Goal: Task Accomplishment & Management: Use online tool/utility

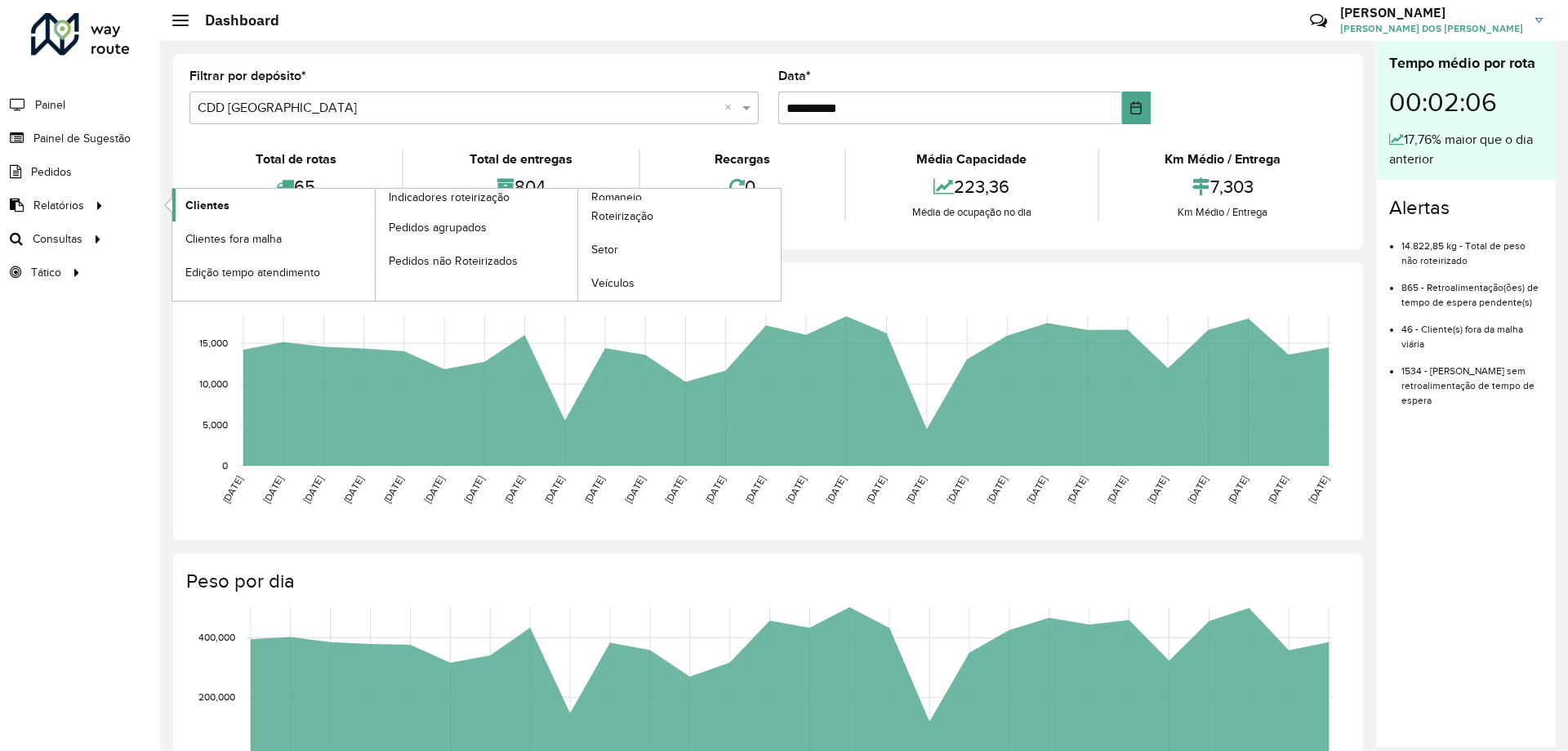
click at [224, 202] on span "Clientes" at bounding box center [208, 205] width 44 height 17
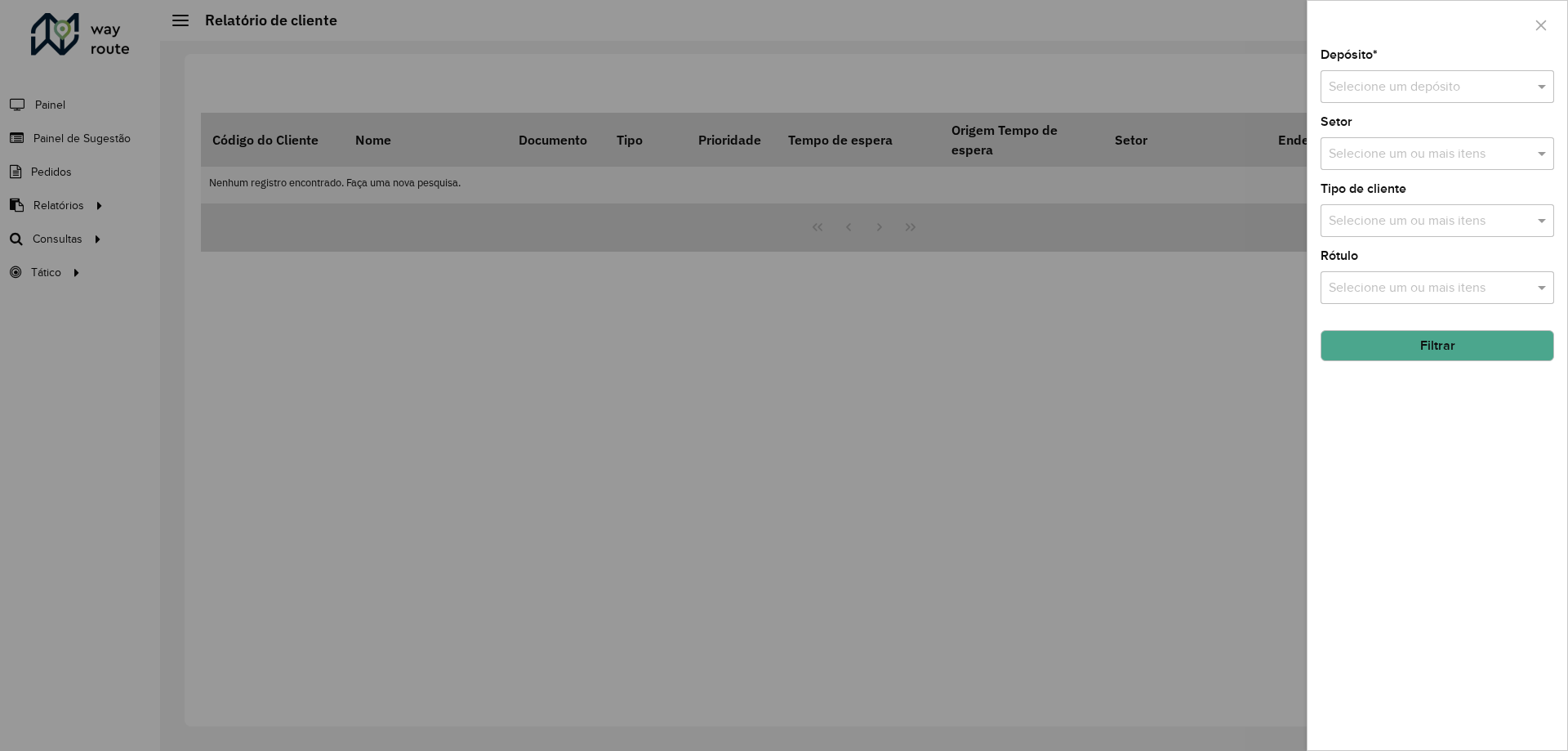
click at [1514, 78] on div at bounding box center [1437, 87] width 233 height 20
click at [1391, 151] on div "CDD [GEOGRAPHIC_DATA]" at bounding box center [1437, 162] width 232 height 28
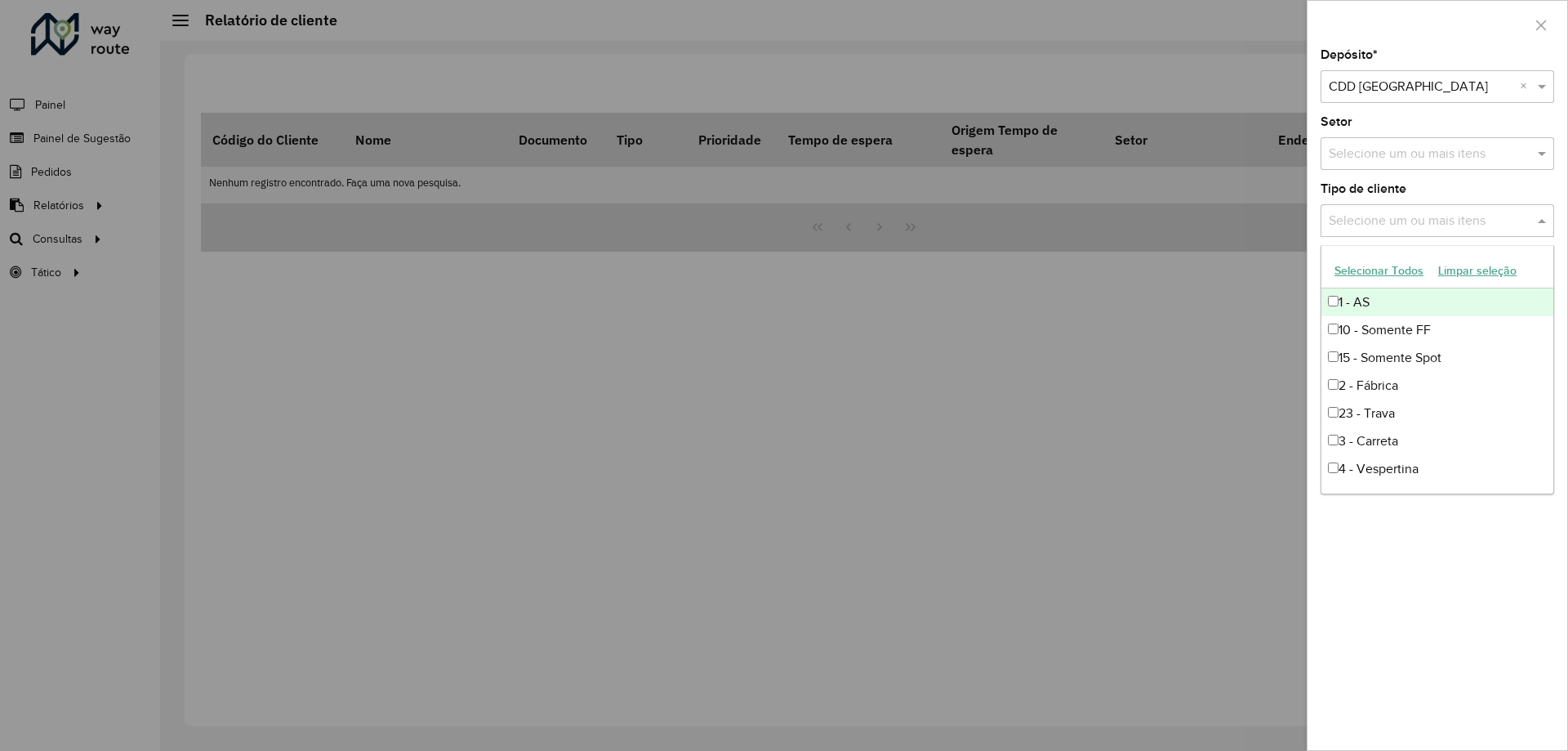
click at [1460, 220] on input "text" at bounding box center [1430, 221] width 209 height 20
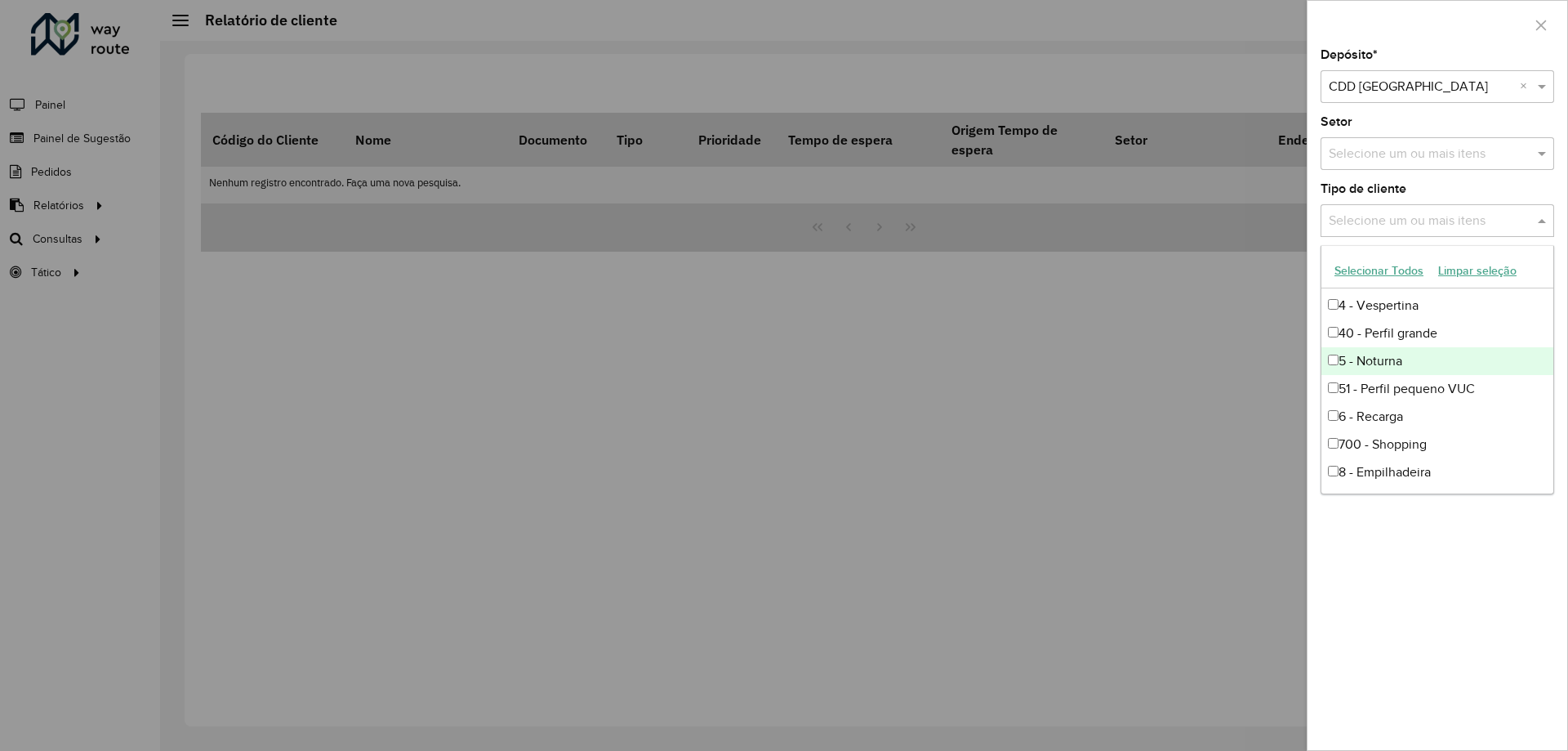
click at [1391, 358] on div "5 - Noturna" at bounding box center [1437, 360] width 232 height 28
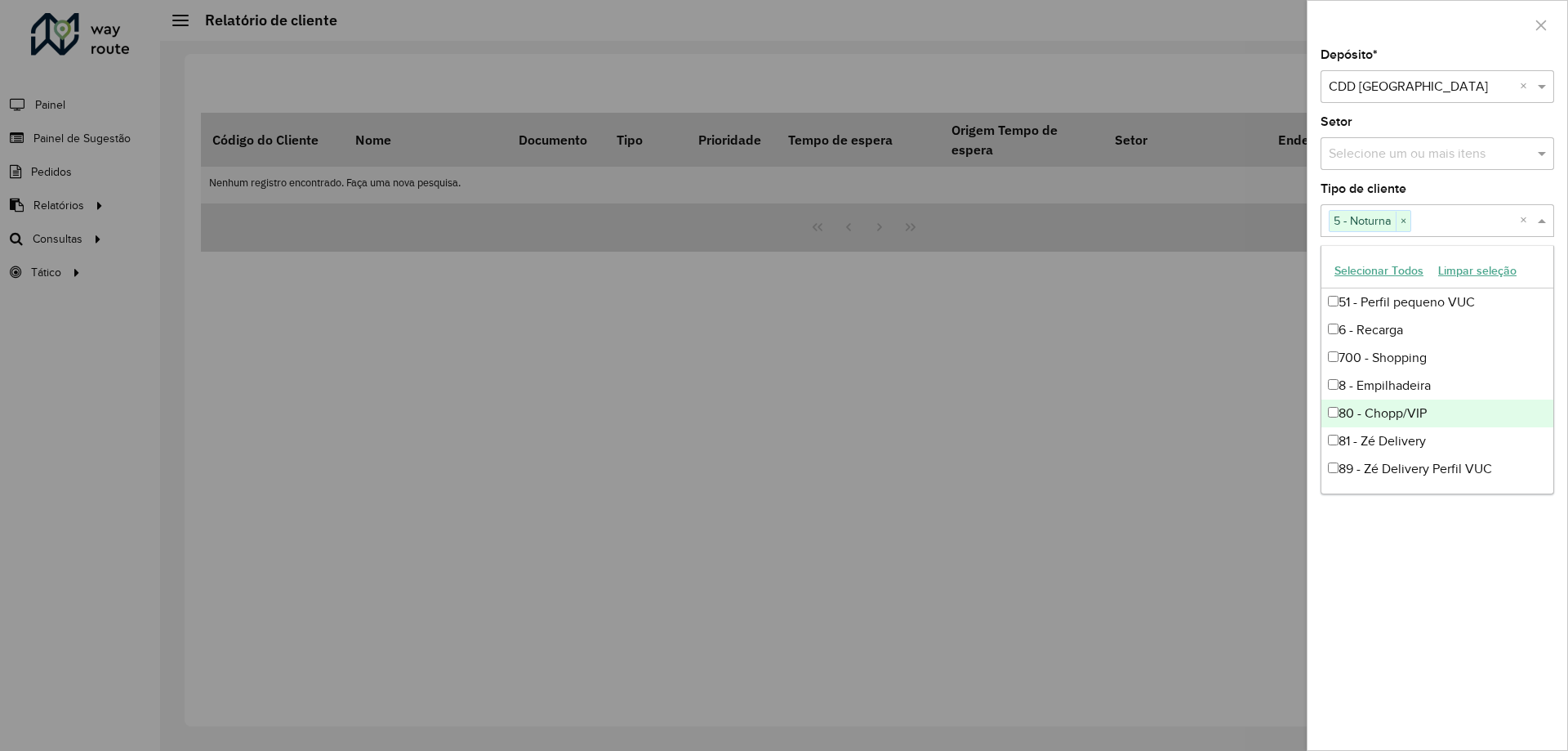
scroll to position [169, 0]
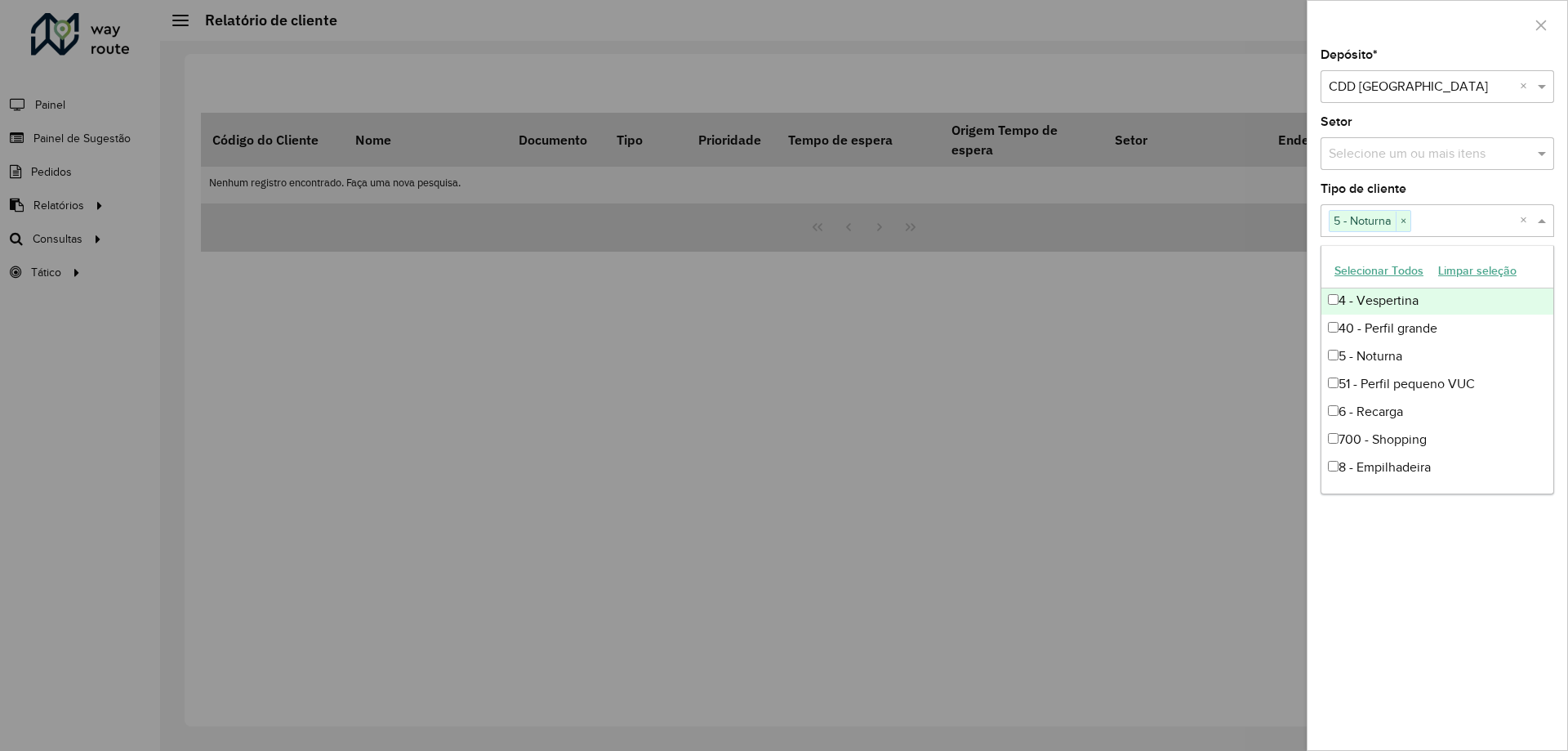
click at [1372, 294] on div "4 - Vespertina" at bounding box center [1437, 300] width 232 height 28
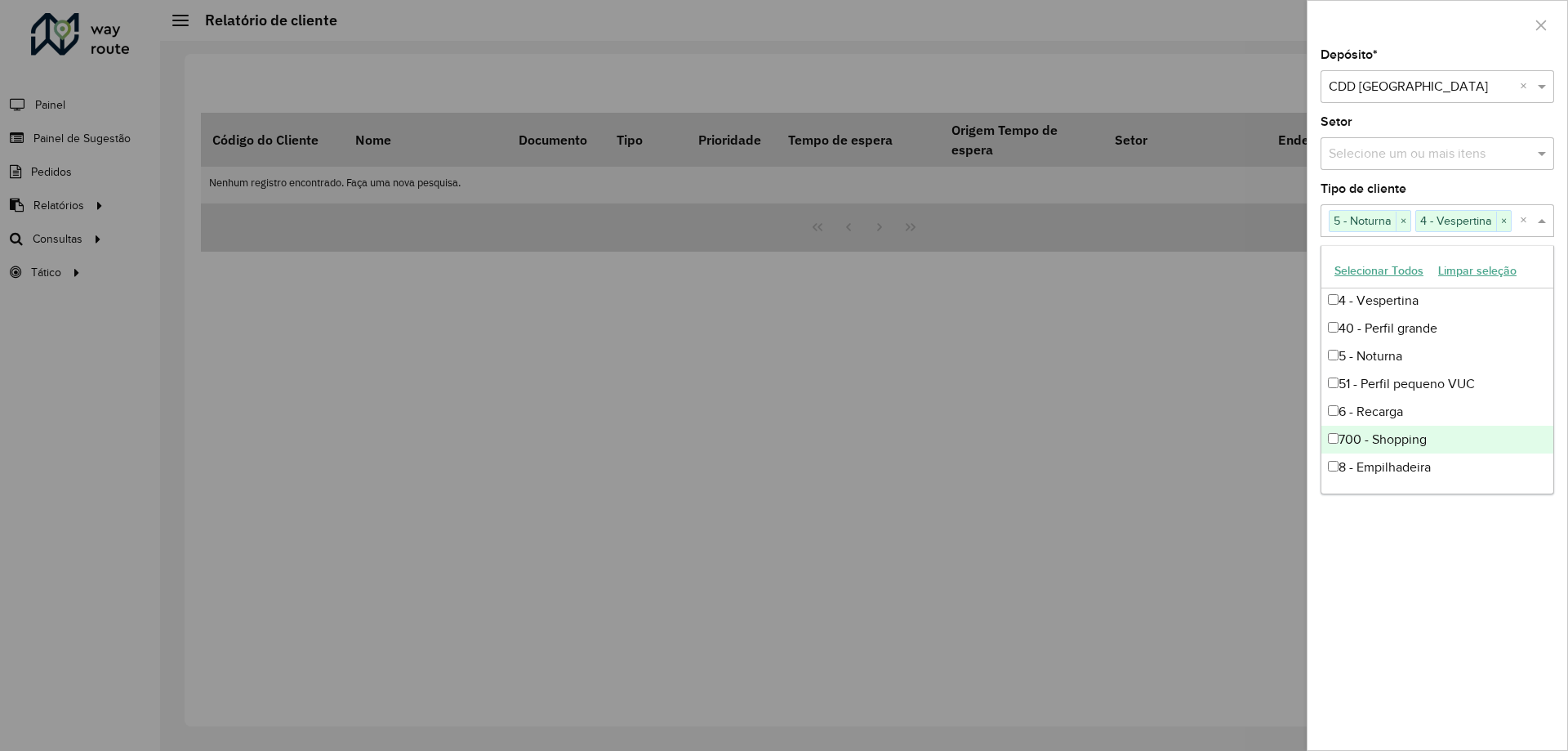
click at [1545, 530] on div "Depósito * Selecione um depósito × CDD Porto Alegre × Setor Selecione um ou mai…" at bounding box center [1438, 399] width 260 height 701
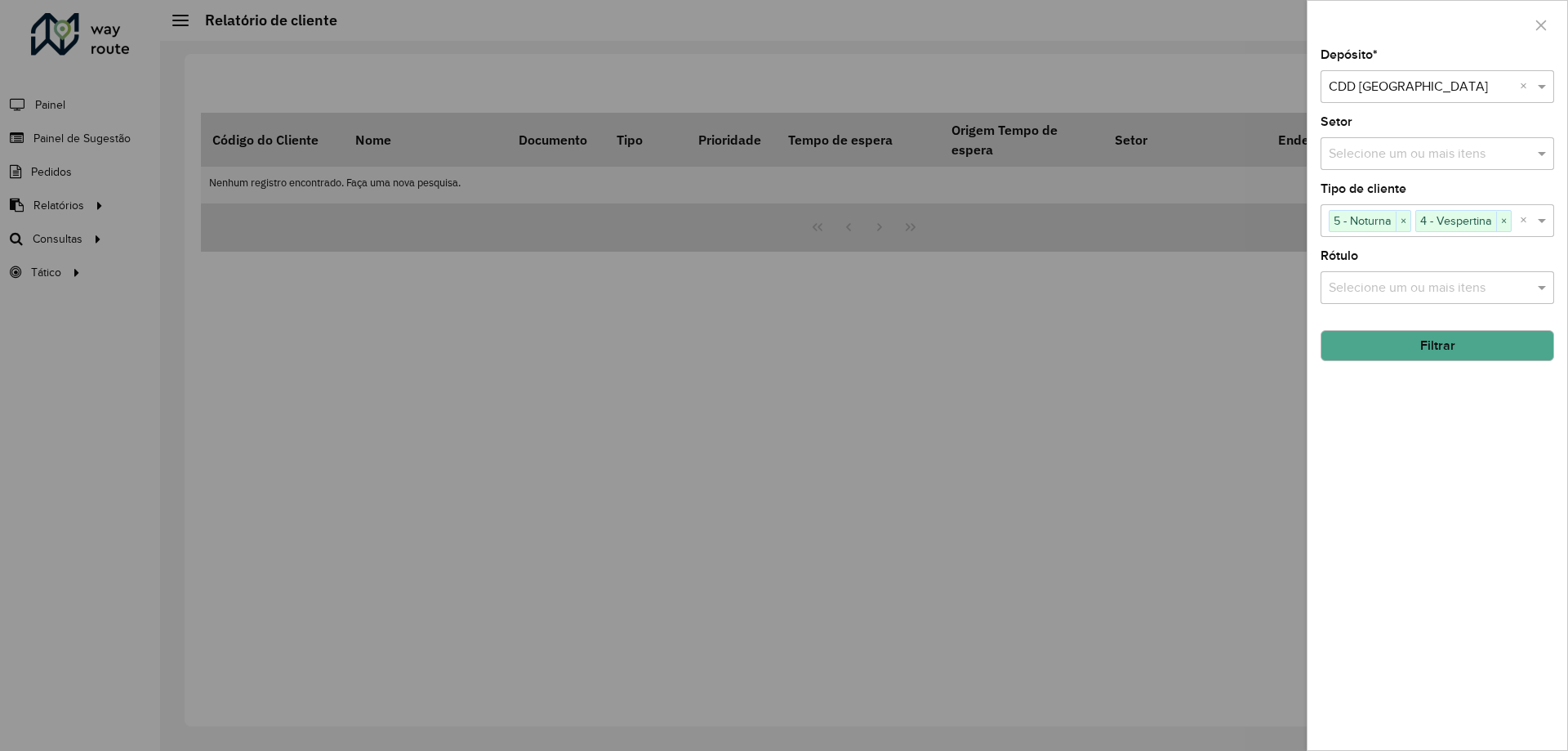
click at [1437, 343] on button "Filtrar" at bounding box center [1437, 345] width 233 height 31
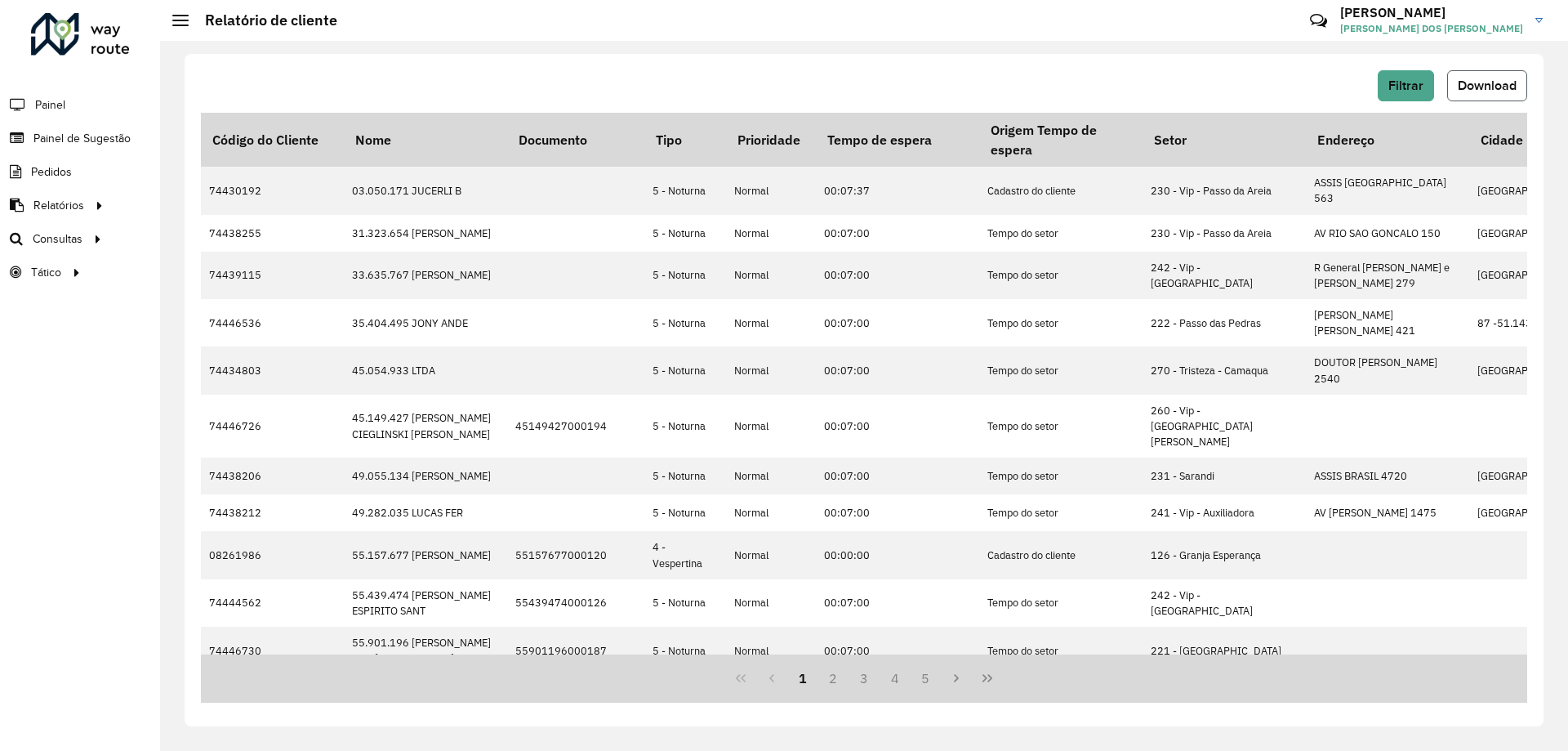
click at [1460, 87] on span "Download" at bounding box center [1487, 85] width 59 height 14
click at [205, 264] on span "Setores" at bounding box center [205, 272] width 40 height 17
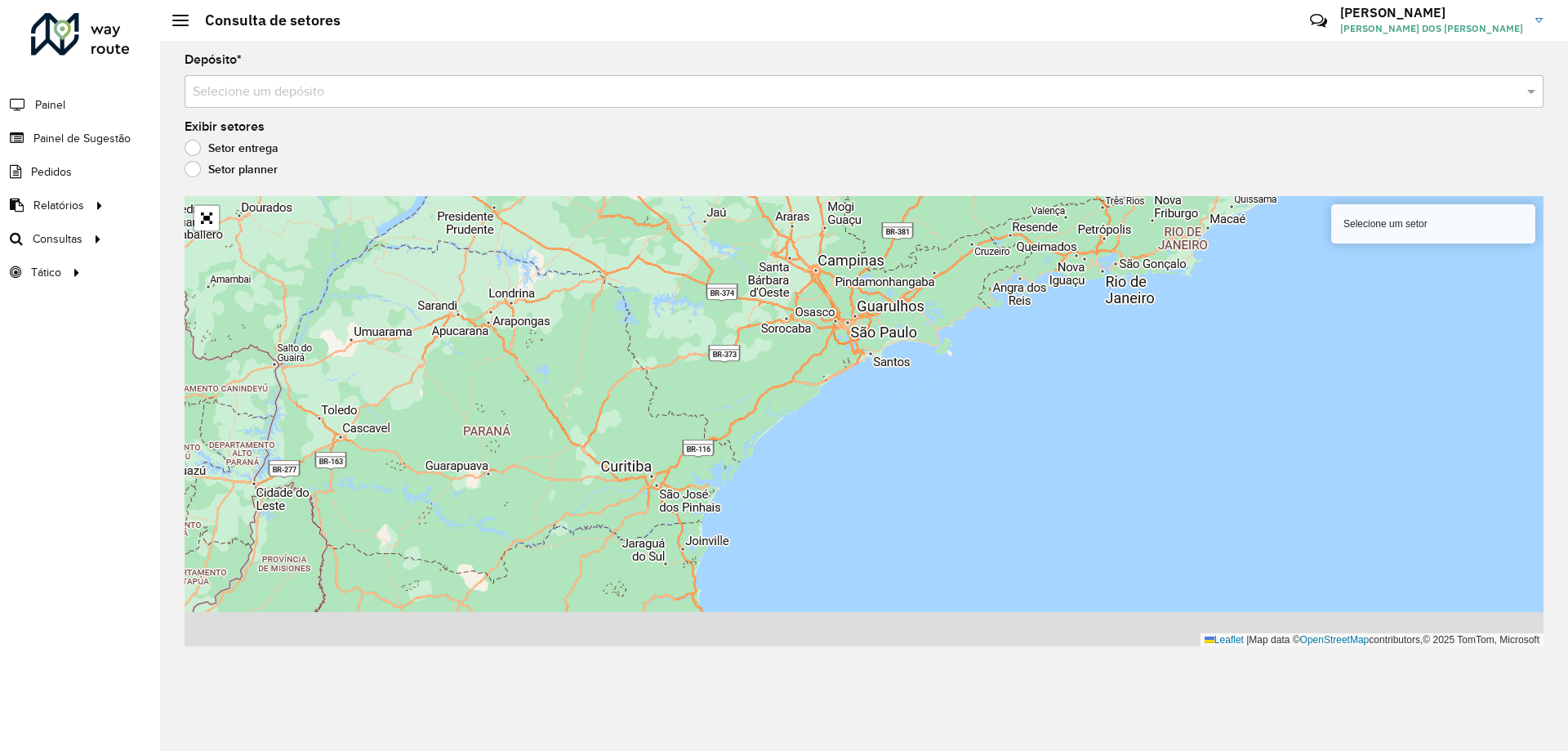
click at [317, 106] on div "Selecione um depósito" at bounding box center [864, 91] width 1359 height 33
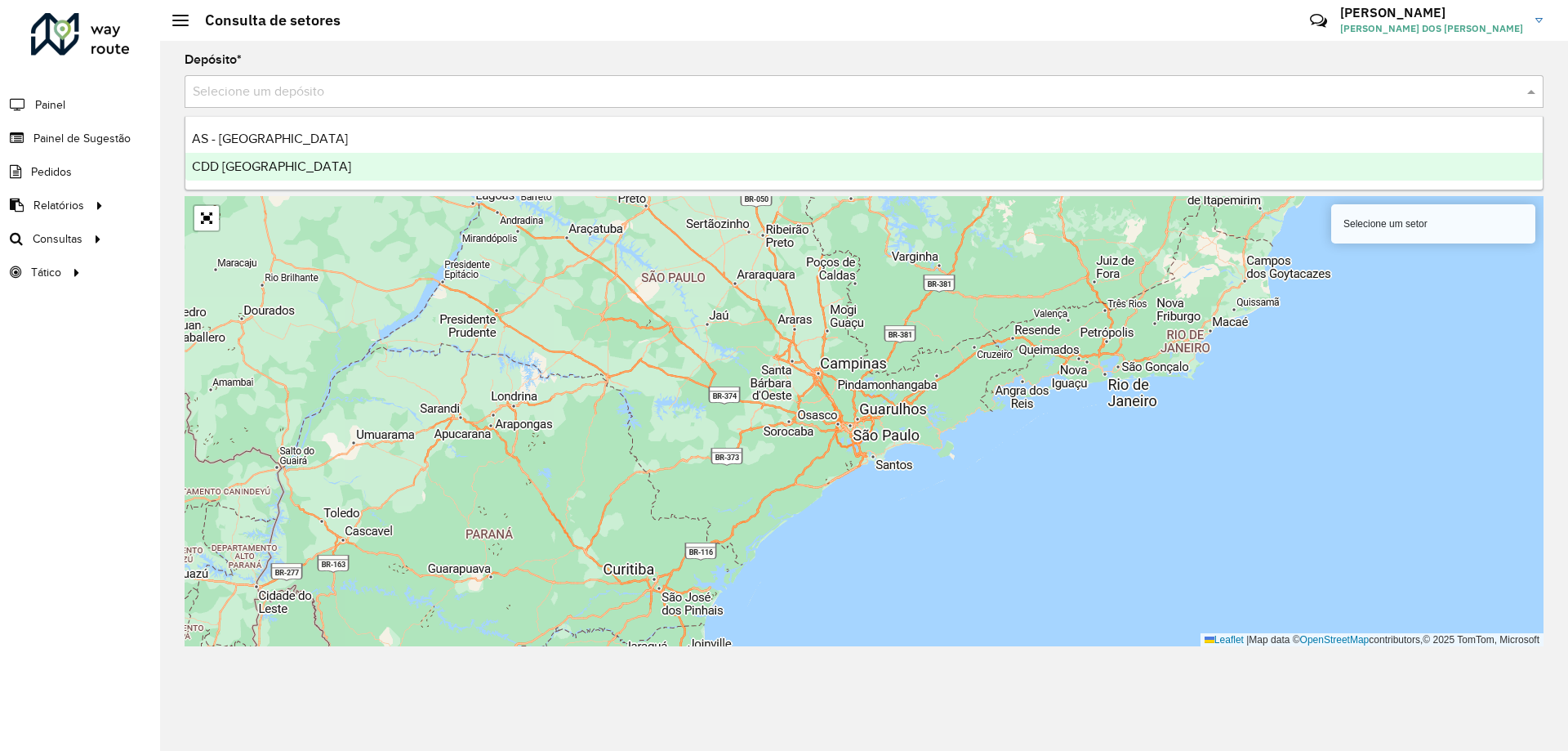
click at [290, 173] on div "CDD [GEOGRAPHIC_DATA]" at bounding box center [864, 166] width 1358 height 28
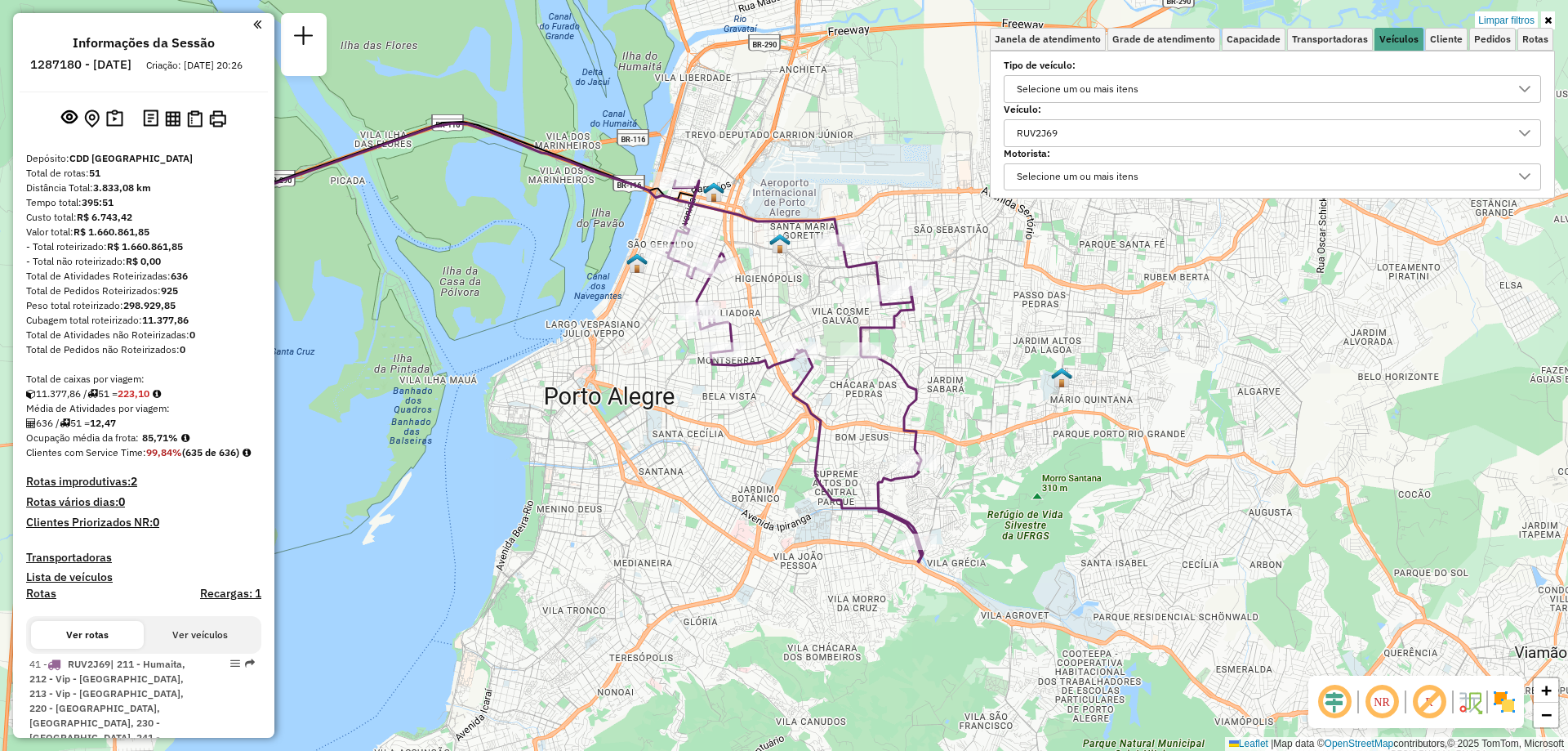
scroll to position [10, 57]
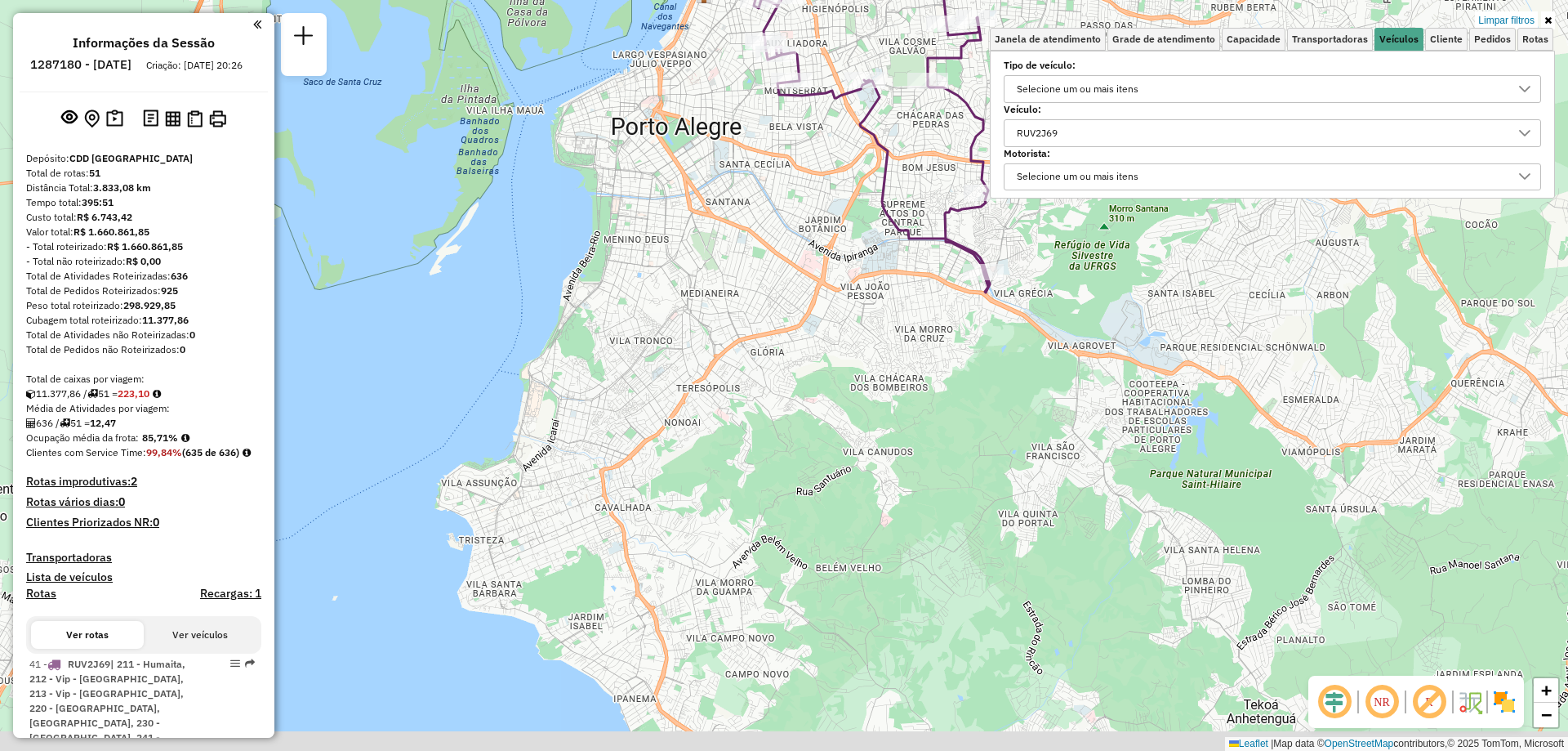
drag, startPoint x: 963, startPoint y: 593, endPoint x: 1095, endPoint y: 255, distance: 362.9
click at [1099, 261] on div "Limpar filtros Janela de atendimento Grade de atendimento Capacidade Transporta…" at bounding box center [784, 376] width 1568 height 751
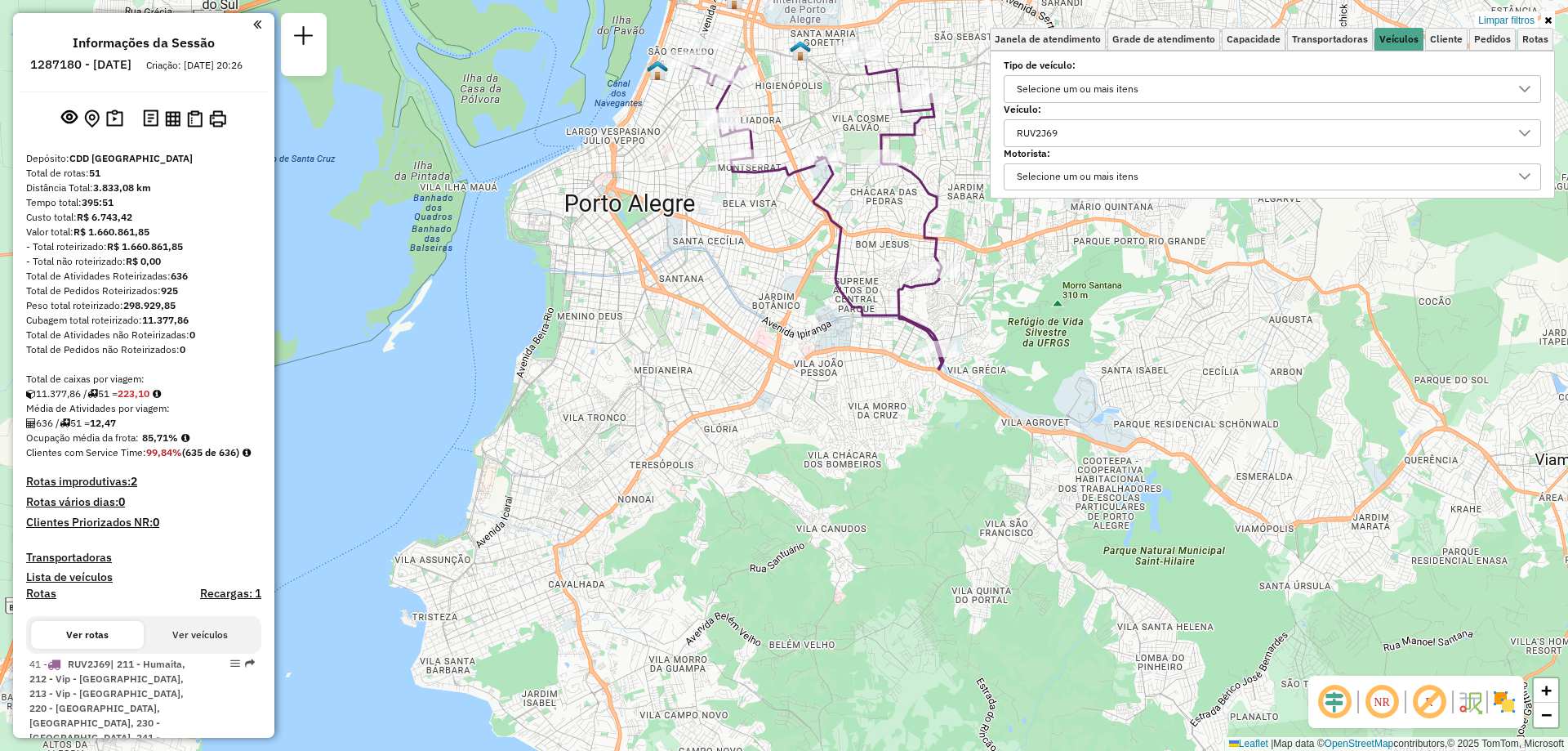
drag, startPoint x: 823, startPoint y: 419, endPoint x: 707, endPoint y: 559, distance: 181.8
click at [707, 559] on div "Limpar filtros Janela de atendimento Grade de atendimento Capacidade Transporta…" at bounding box center [784, 376] width 1568 height 751
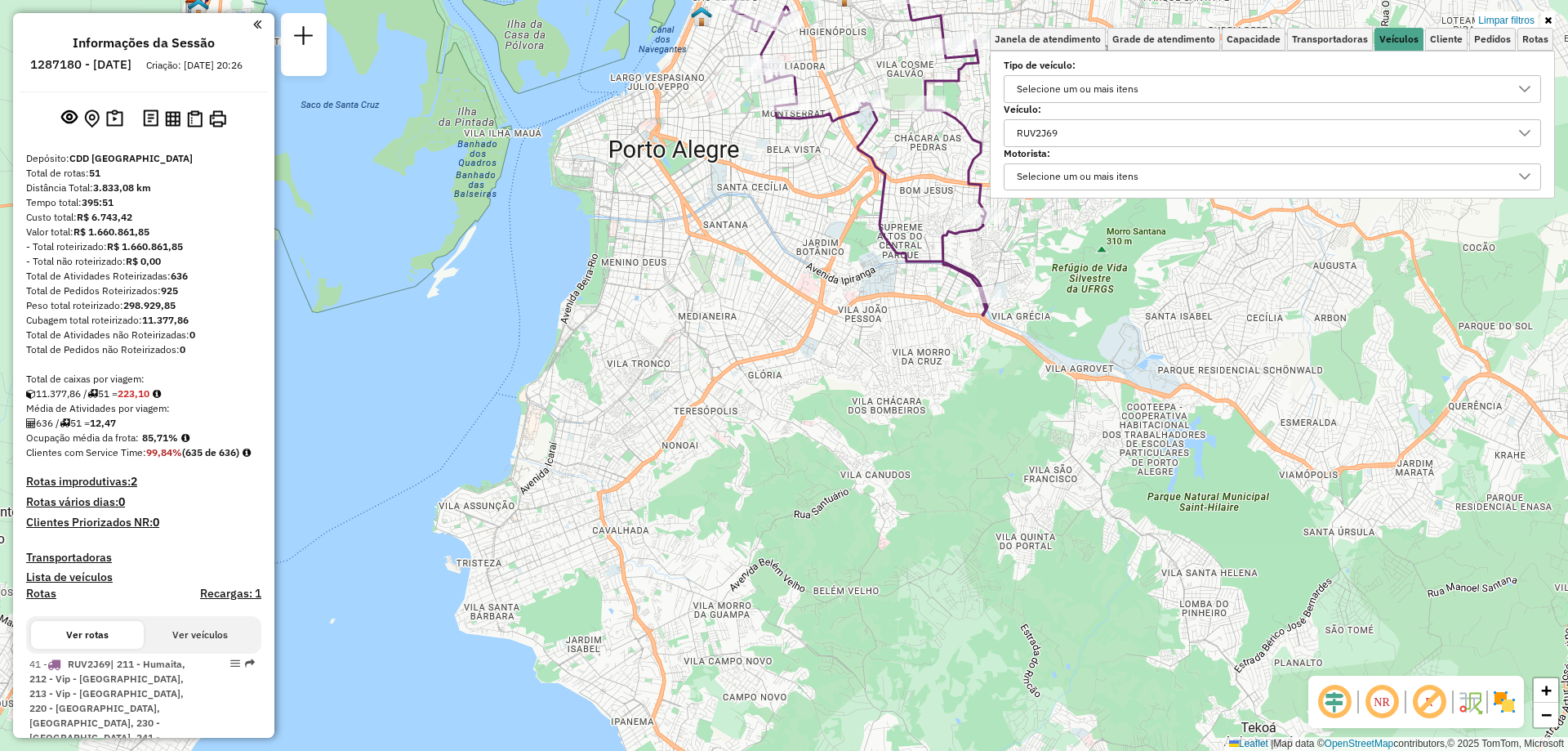
drag, startPoint x: 687, startPoint y: 566, endPoint x: 731, endPoint y: 512, distance: 69.7
click at [731, 512] on div "Limpar filtros Janela de atendimento Grade de atendimento Capacidade Transporta…" at bounding box center [784, 376] width 1568 height 751
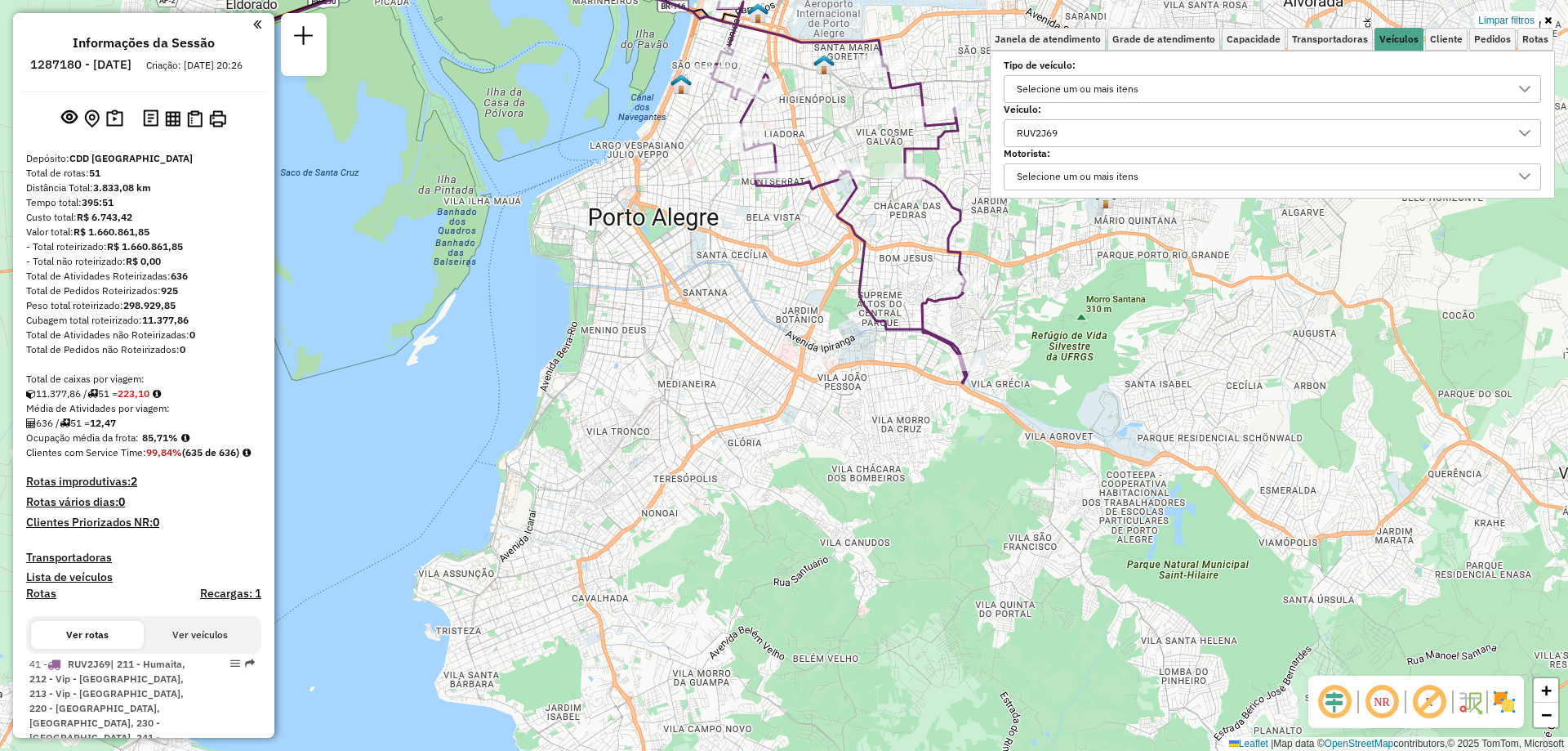
drag, startPoint x: 785, startPoint y: 292, endPoint x: 765, endPoint y: 360, distance: 70.9
click at [765, 360] on div "Limpar filtros Janela de atendimento Grade de atendimento Capacidade Transporta…" at bounding box center [784, 376] width 1568 height 751
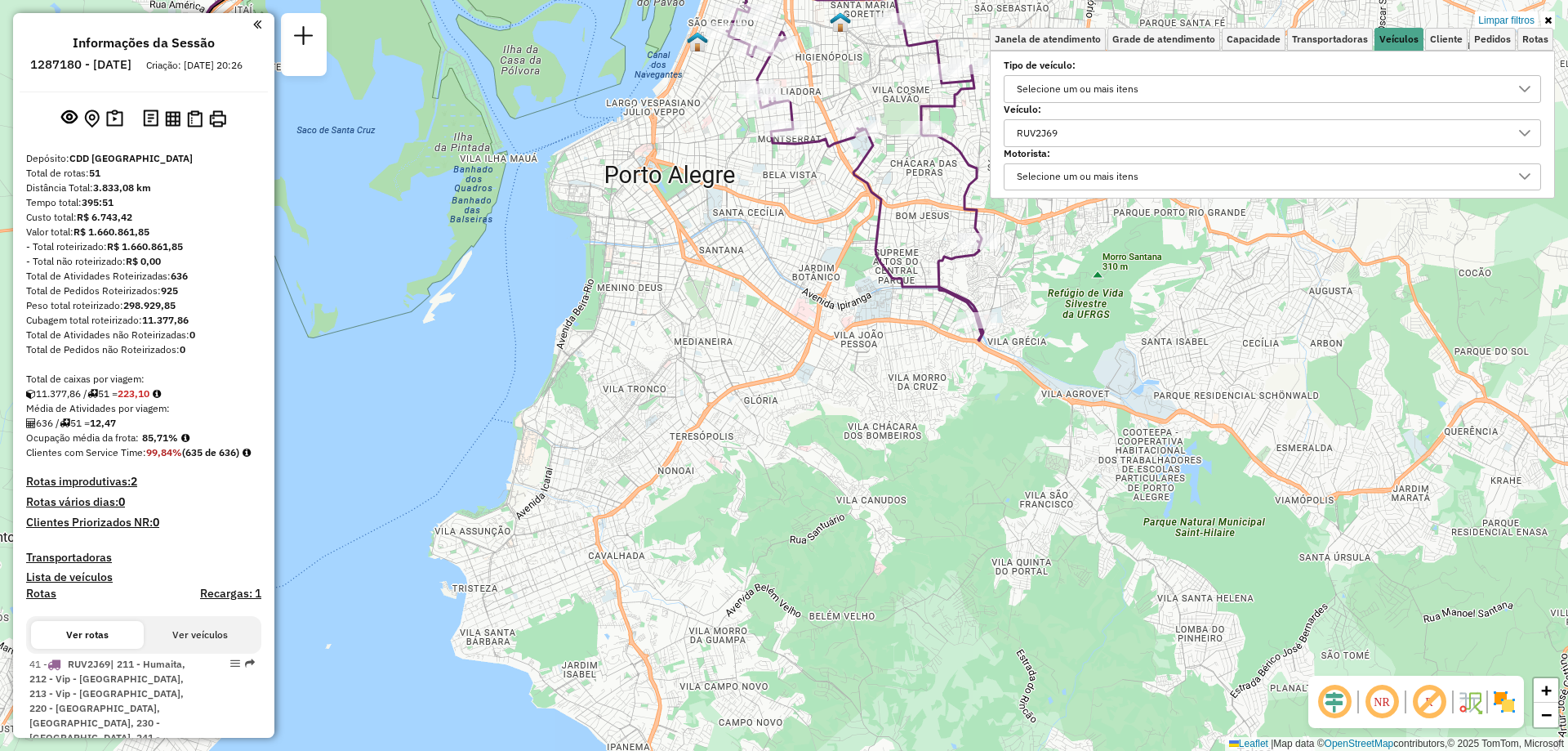
drag, startPoint x: 724, startPoint y: 593, endPoint x: 740, endPoint y: 550, distance: 45.9
click at [740, 550] on div "Limpar filtros Janela de atendimento Grade de atendimento Capacidade Transporta…" at bounding box center [784, 376] width 1568 height 751
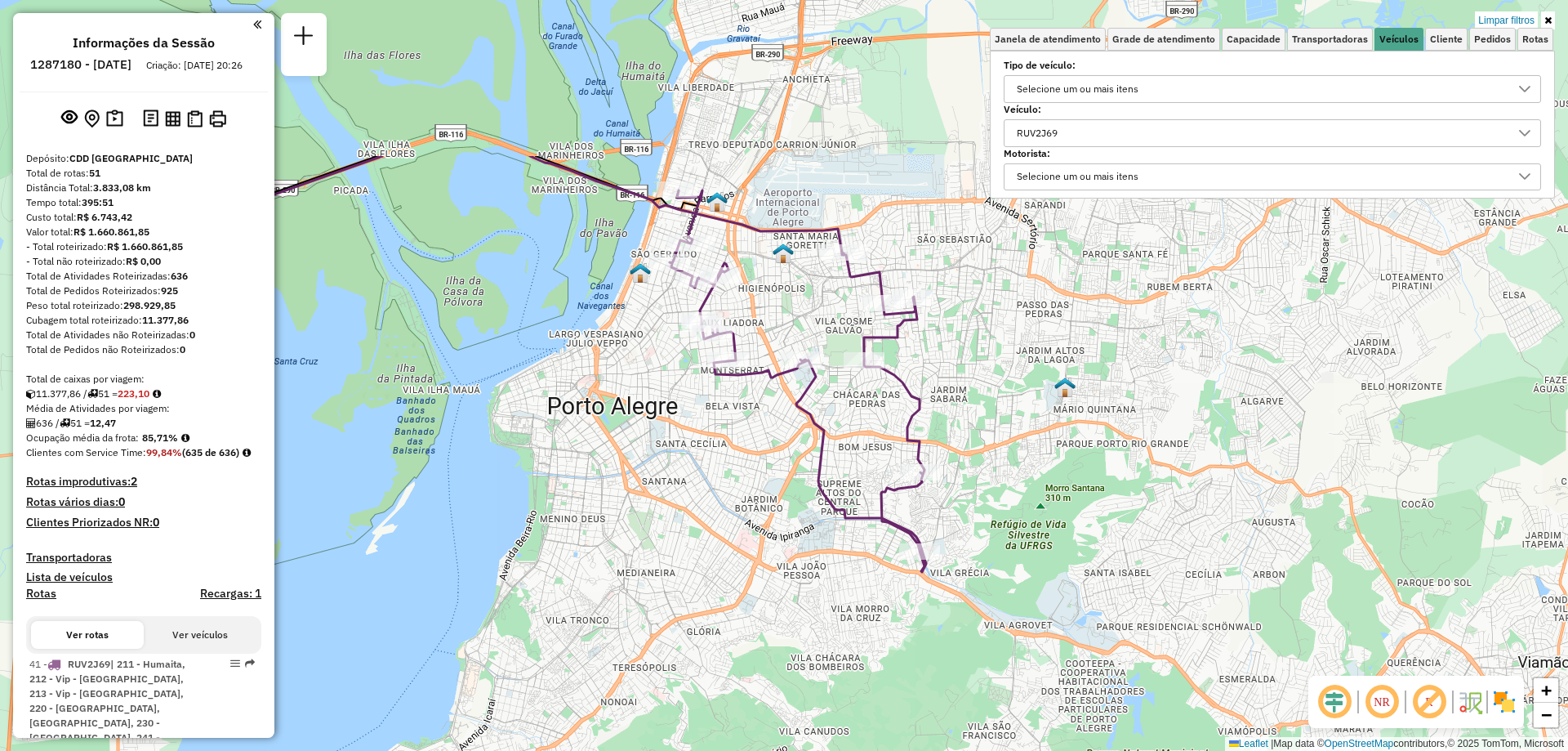
drag, startPoint x: 824, startPoint y: 307, endPoint x: 767, endPoint y: 538, distance: 237.9
click at [767, 538] on div "Limpar filtros Janela de atendimento Grade de atendimento Capacidade Transporta…" at bounding box center [784, 376] width 1568 height 751
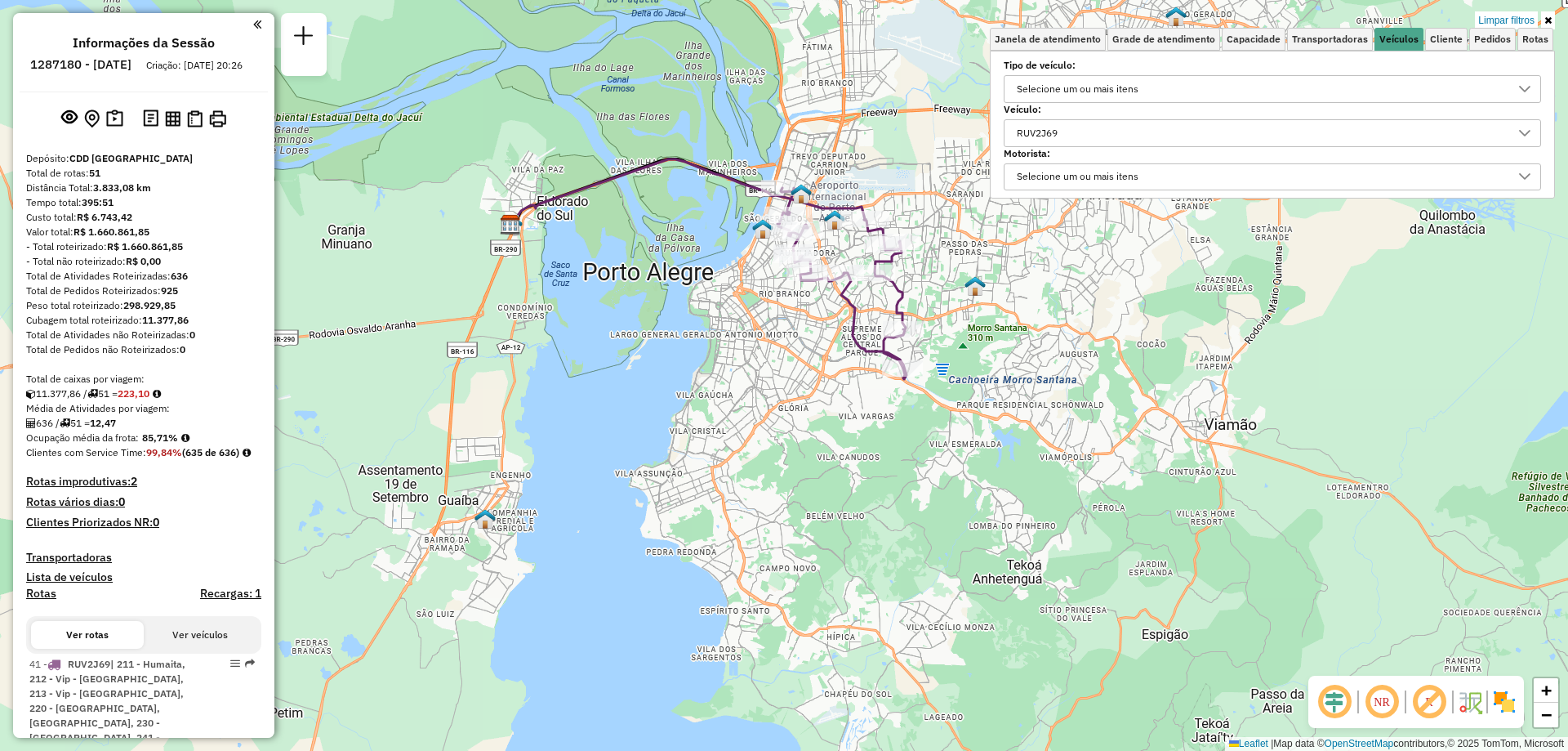
drag, startPoint x: 822, startPoint y: 512, endPoint x: 819, endPoint y: 384, distance: 128.0
click at [823, 385] on div "Limpar filtros Janela de atendimento Grade de atendimento Capacidade Transporta…" at bounding box center [784, 376] width 1568 height 751
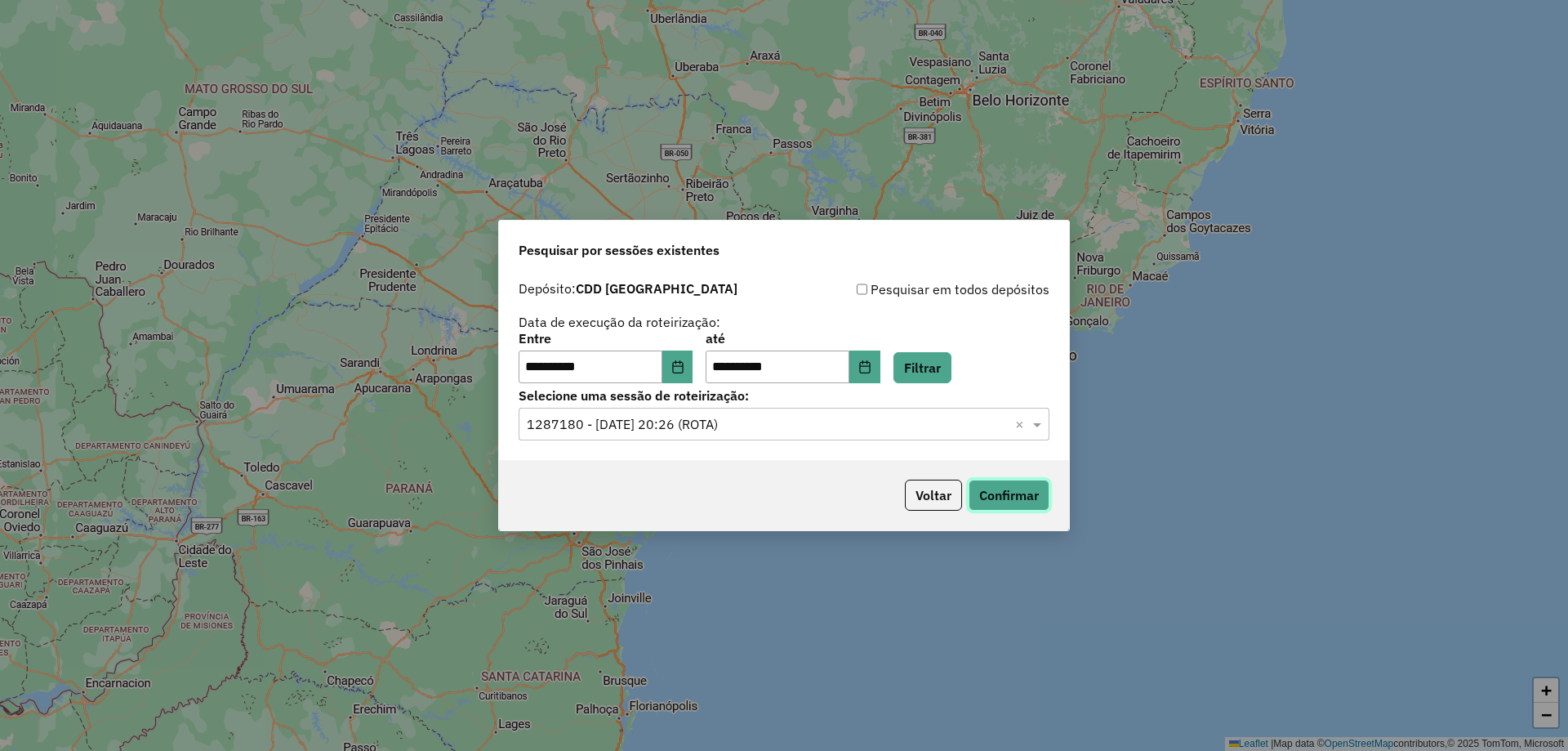
click at [997, 495] on button "Confirmar" at bounding box center [1009, 494] width 81 height 31
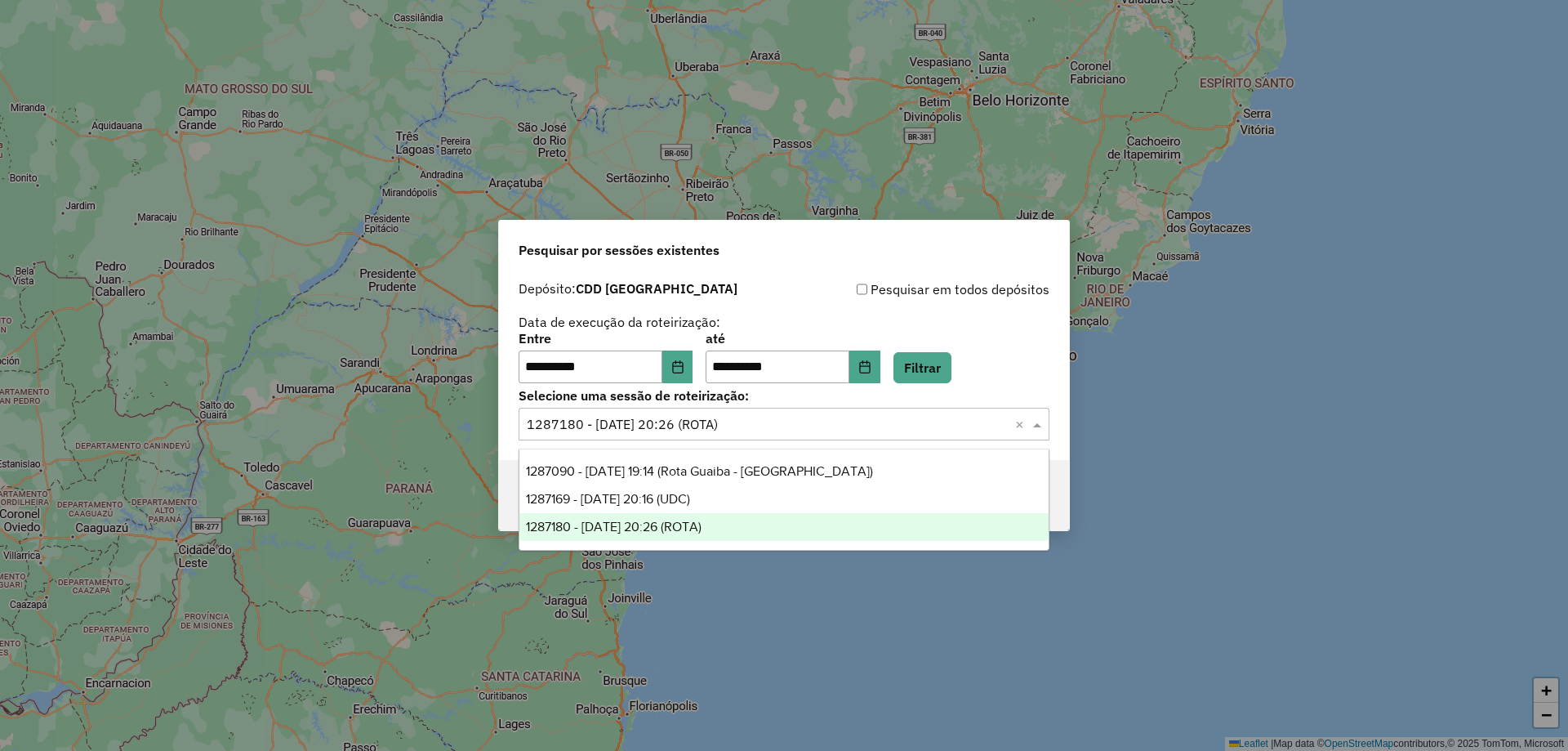
click at [833, 432] on input "text" at bounding box center [768, 425] width 482 height 20
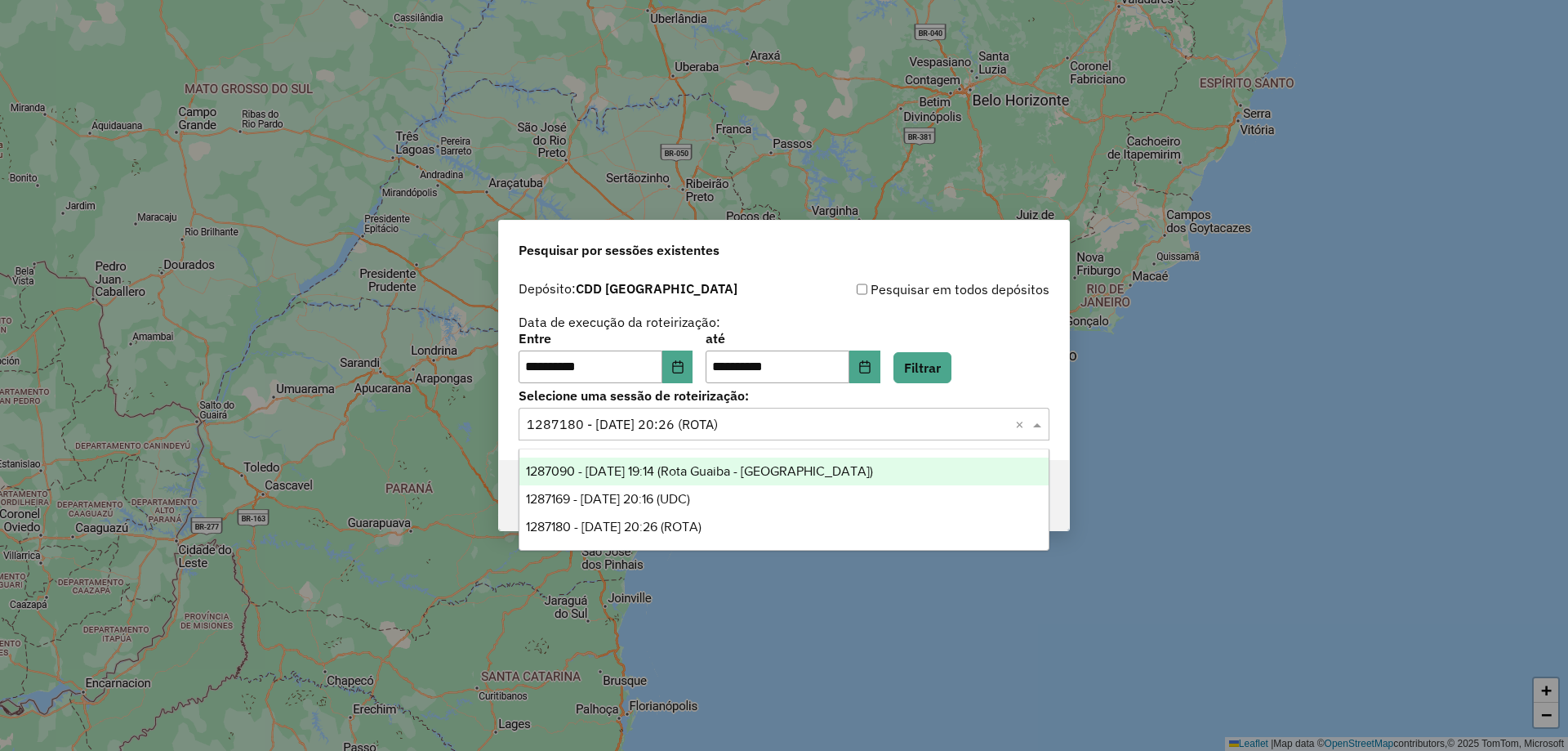
click at [698, 470] on span "1287090 - [DATE] 19:14 (Rota Guaiba - [GEOGRAPHIC_DATA])" at bounding box center [699, 471] width 347 height 14
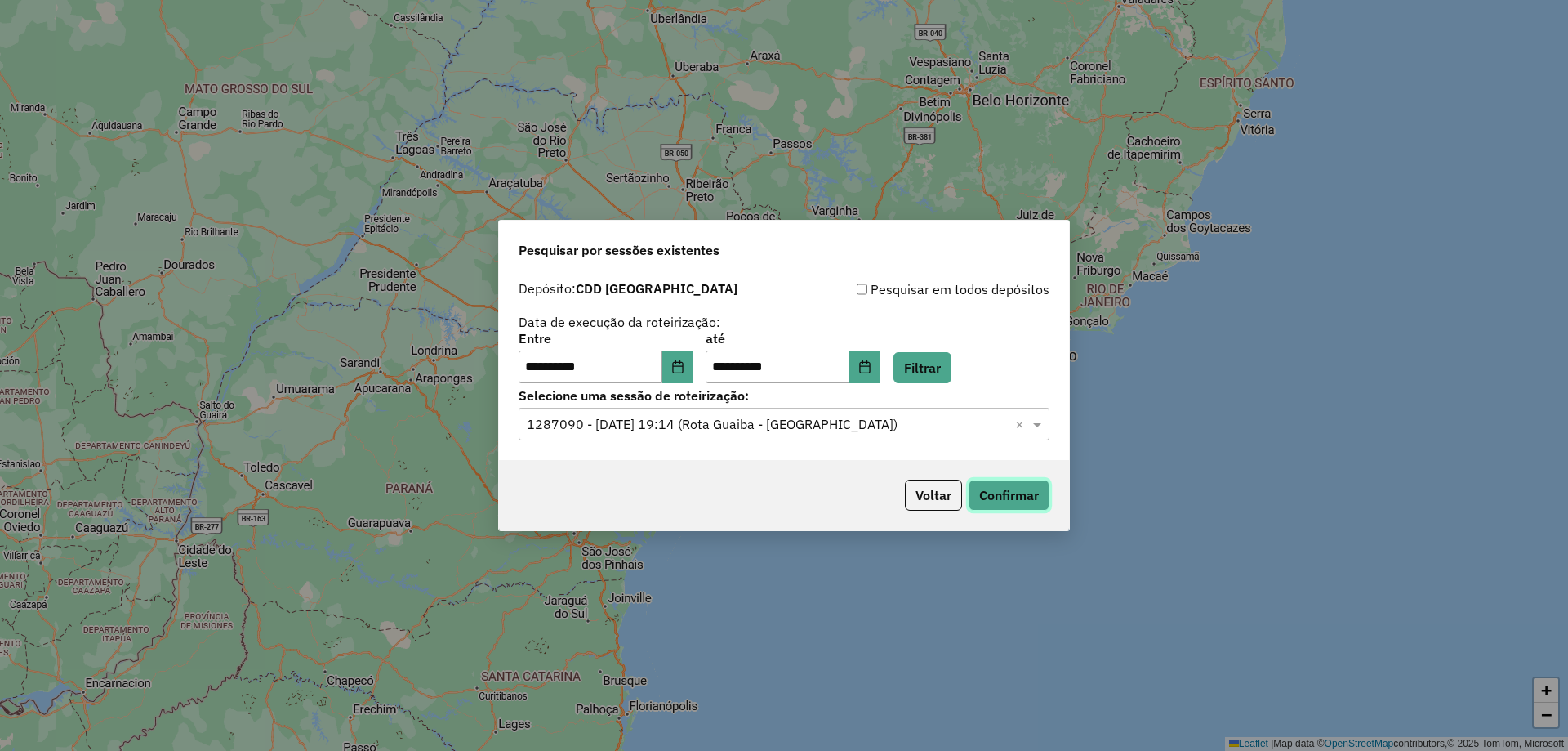
click at [1001, 490] on button "Confirmar" at bounding box center [1009, 494] width 81 height 31
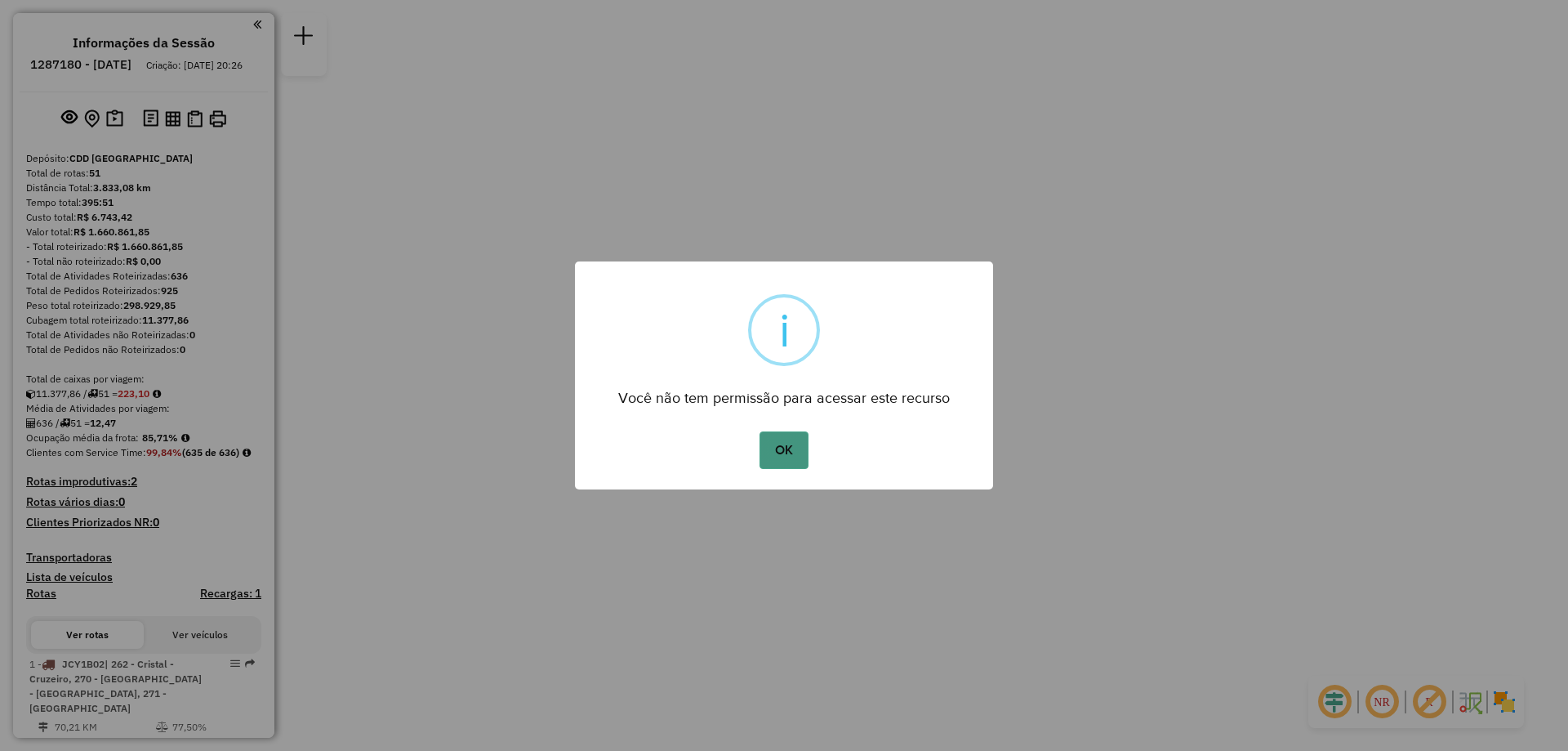
click at [791, 447] on button "OK" at bounding box center [784, 450] width 48 height 37
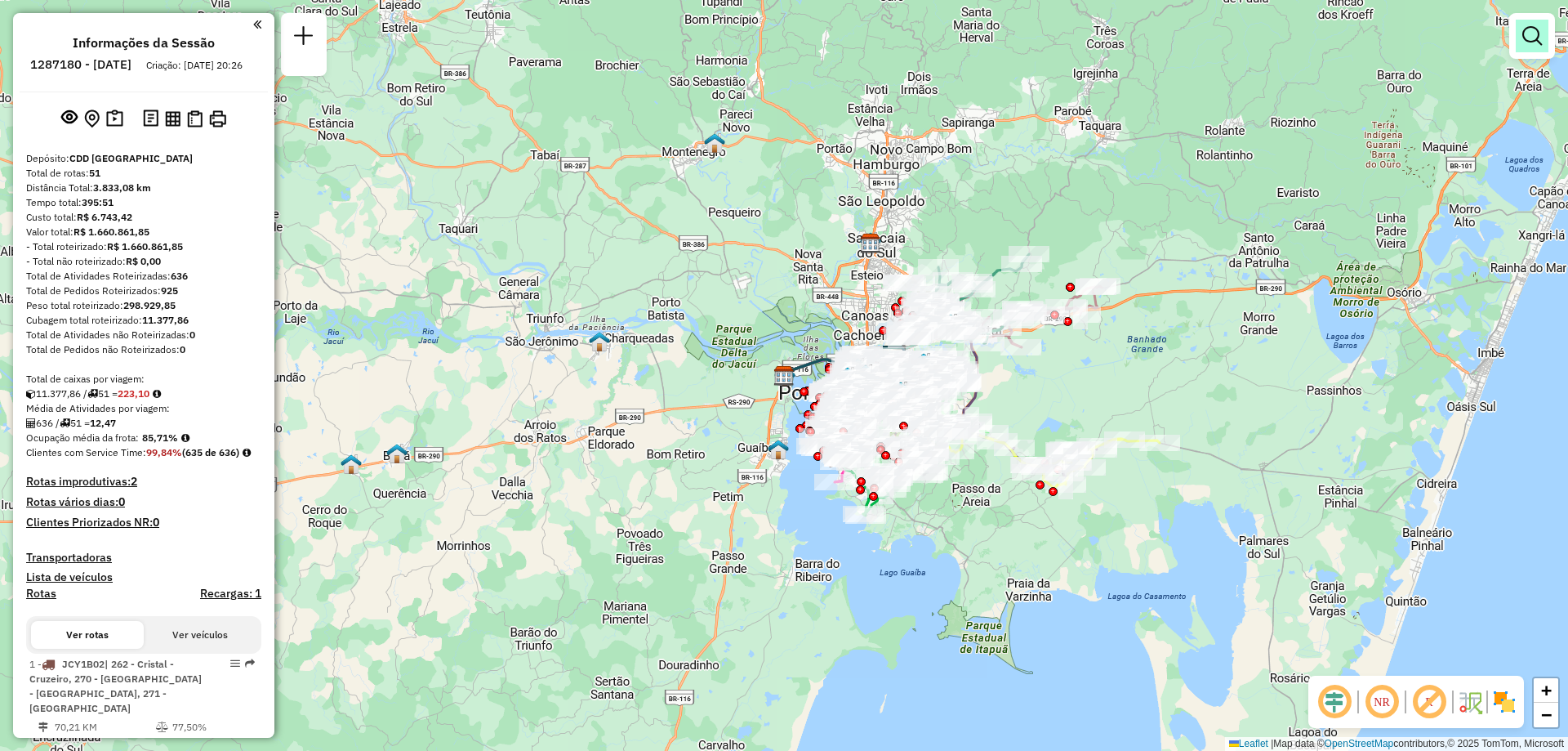
click at [1543, 35] on link at bounding box center [1532, 36] width 33 height 33
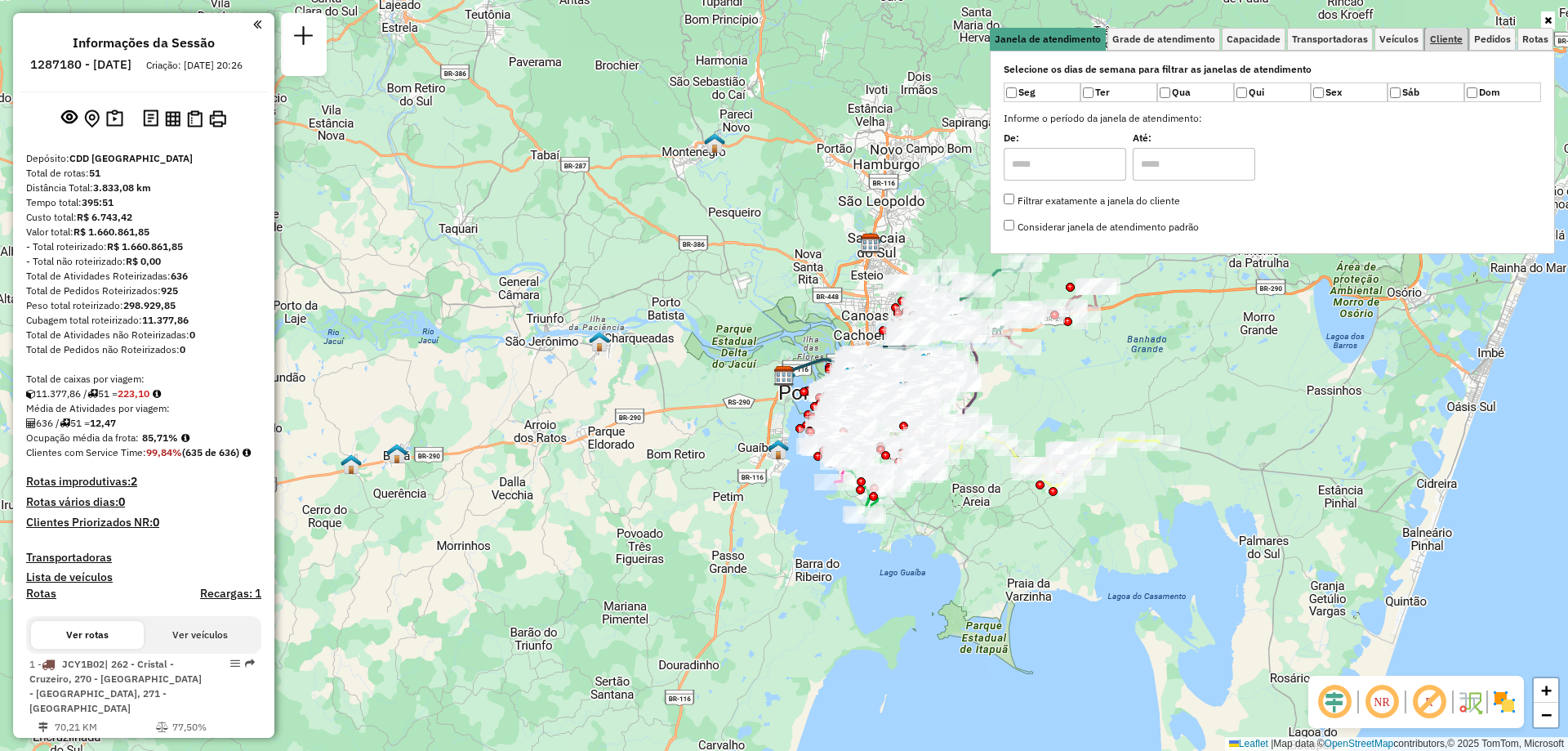
click at [1438, 36] on span "Cliente" at bounding box center [1446, 39] width 33 height 10
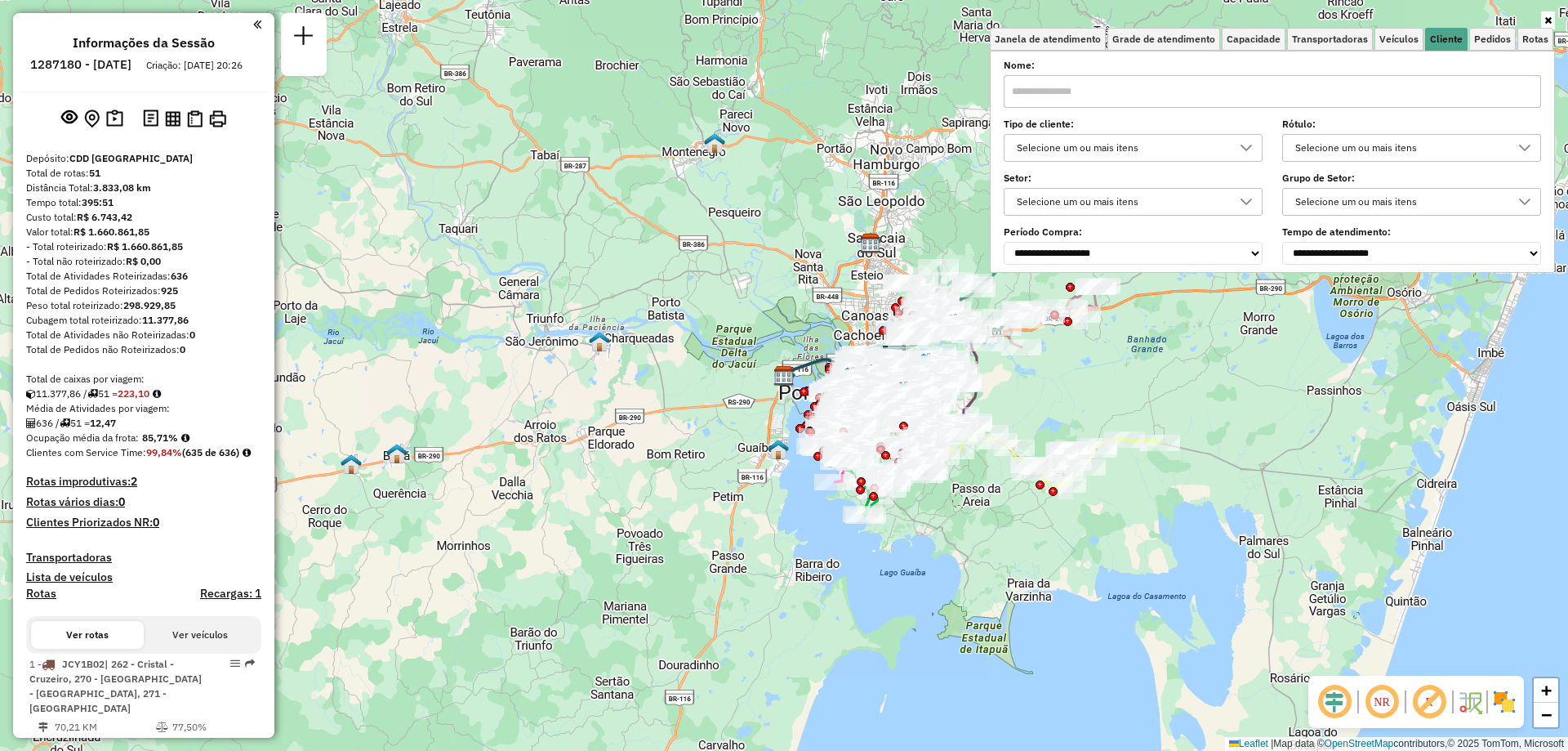
click at [1118, 94] on input "text" at bounding box center [1273, 91] width 538 height 33
click at [1399, 40] on span "Veículos" at bounding box center [1399, 39] width 39 height 10
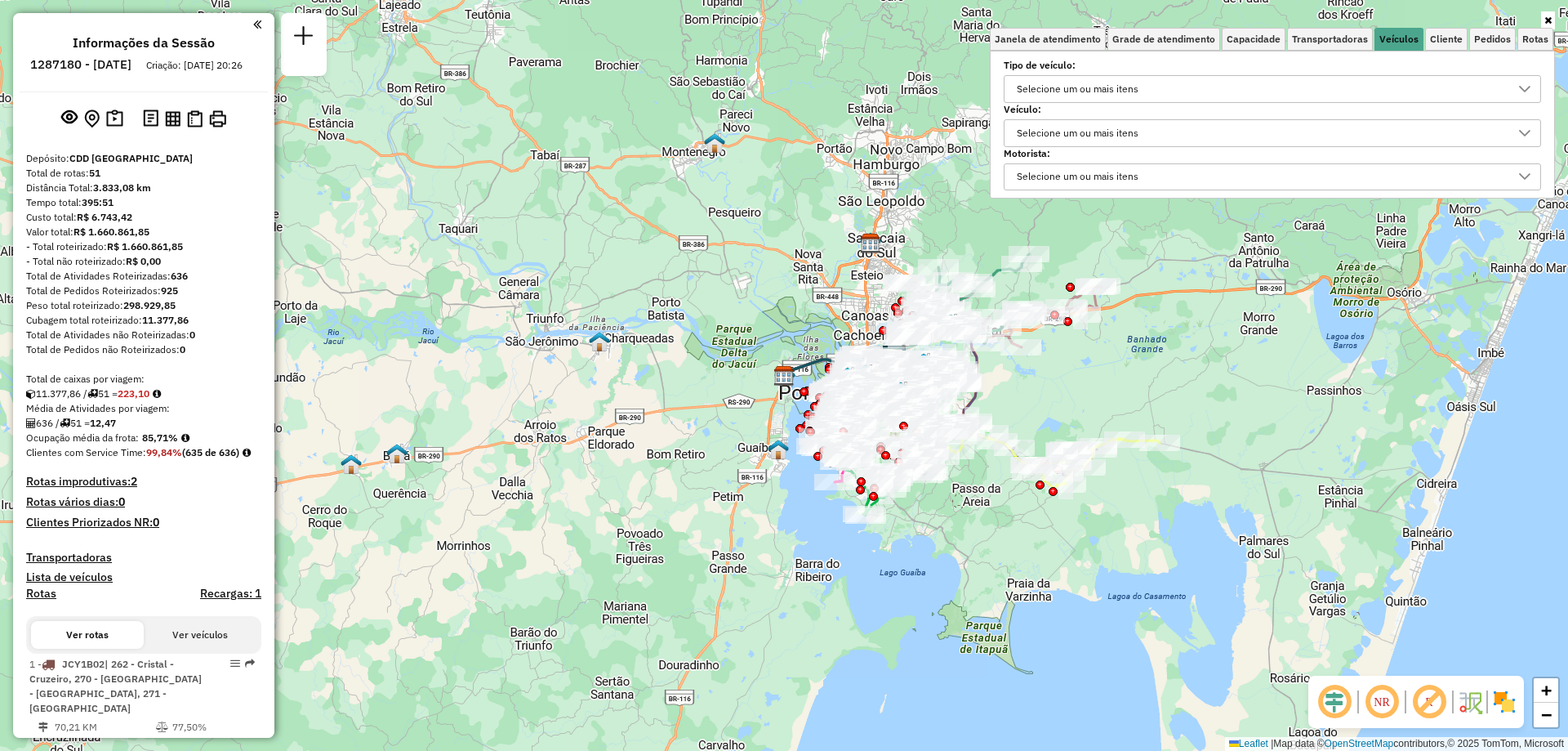
click at [1118, 93] on div "Selecione um ou mais itens" at bounding box center [1077, 89] width 133 height 26
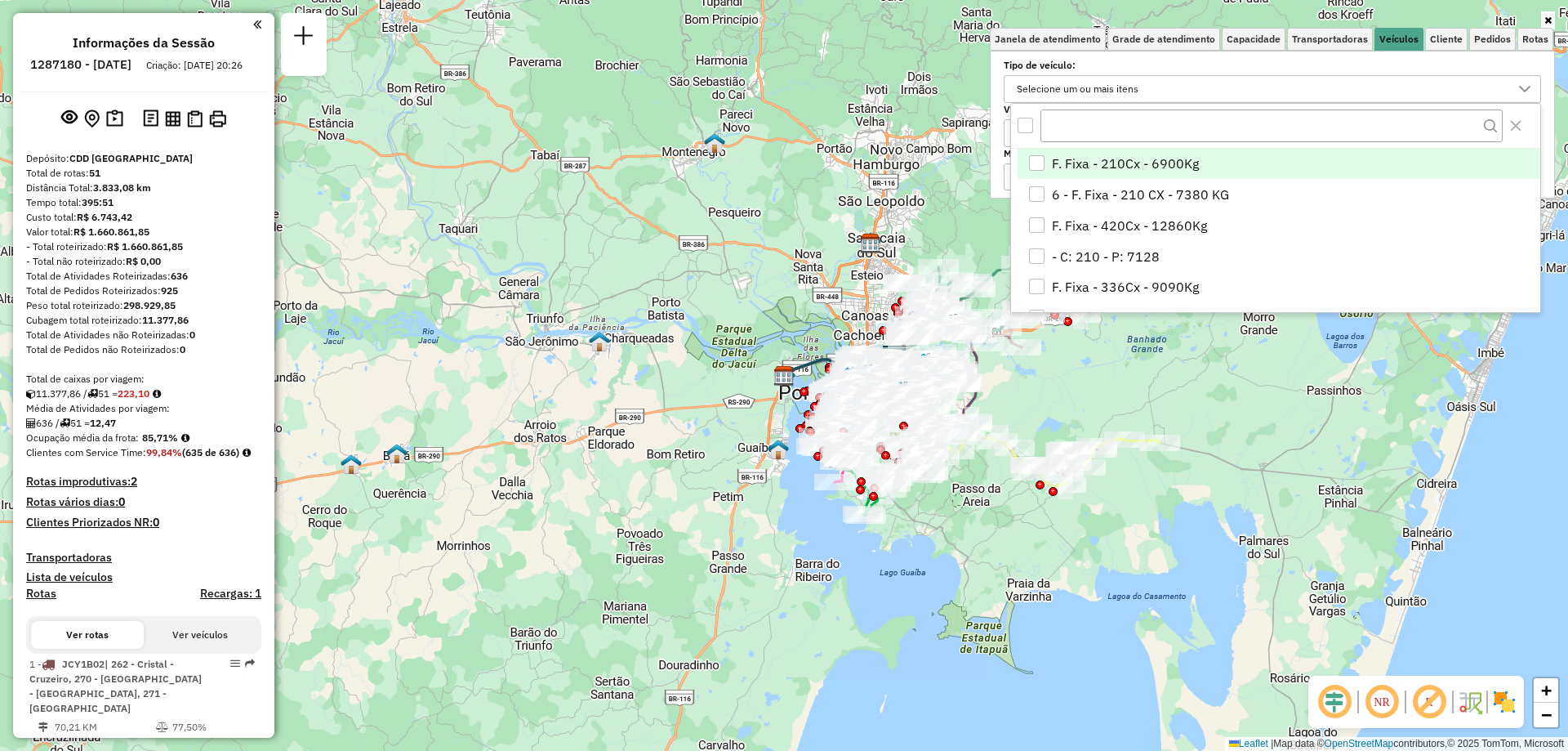
drag, startPoint x: 905, startPoint y: 99, endPoint x: 965, endPoint y: 99, distance: 60.0
click at [910, 98] on div "Janela de atendimento Grade de atendimento Capacidade Transportadoras Veículos …" at bounding box center [784, 376] width 1568 height 751
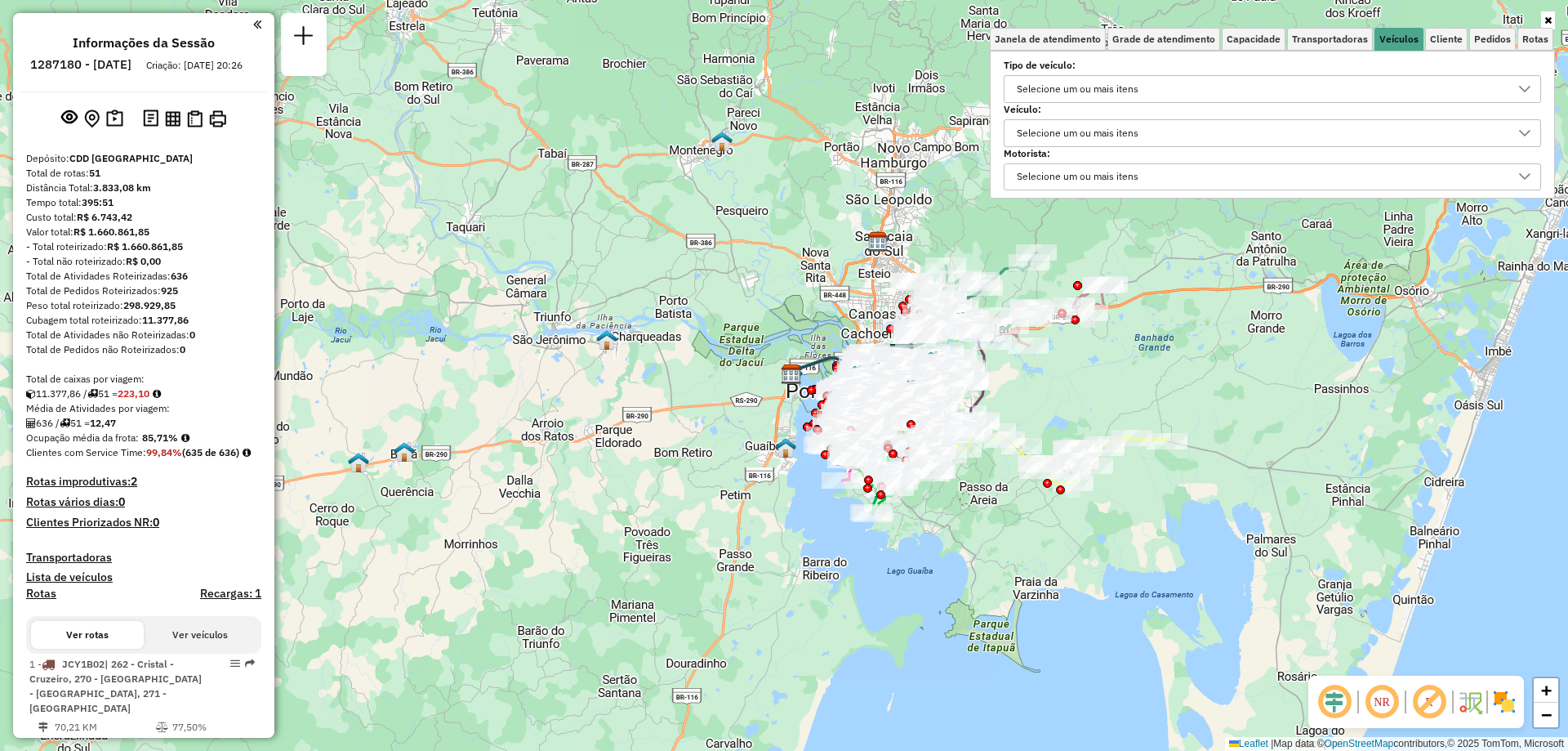
click at [1137, 133] on div "Selecione um ou mais itens" at bounding box center [1077, 132] width 133 height 26
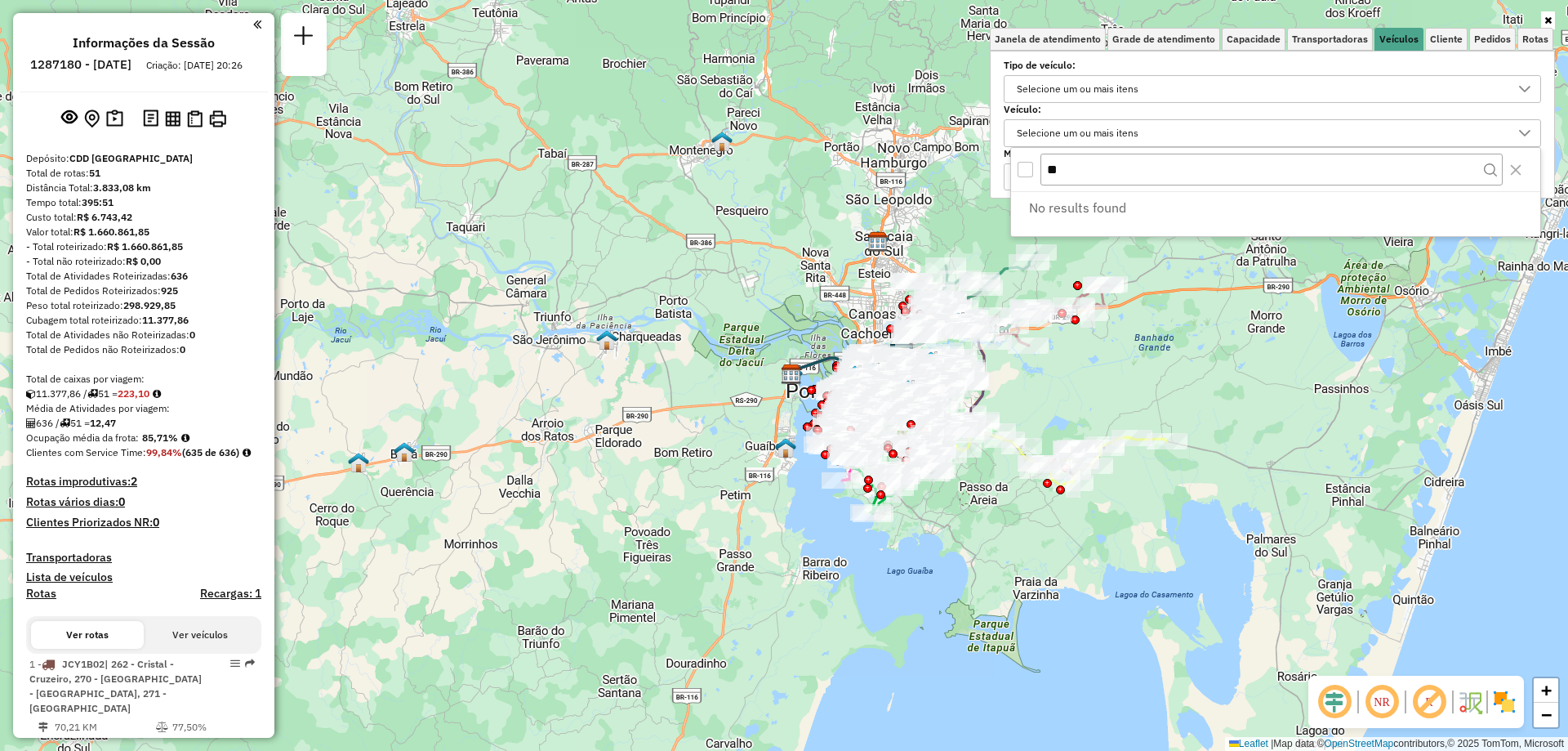
type input "**"
click at [1548, 13] on link at bounding box center [1548, 20] width 14 height 18
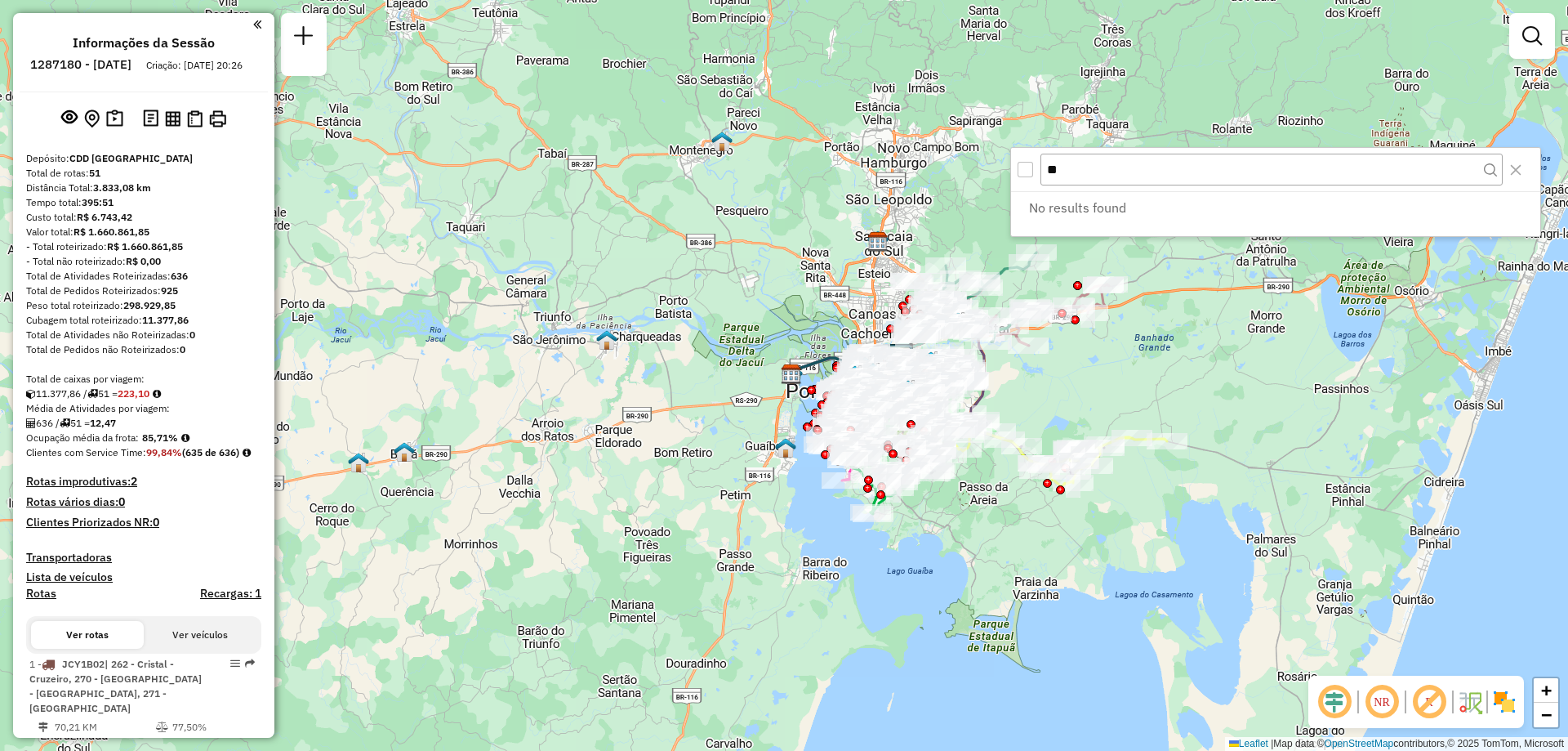
click at [1303, 324] on div "Janela de atendimento Grade de atendimento Capacidade Transportadoras Veículos …" at bounding box center [784, 376] width 1568 height 751
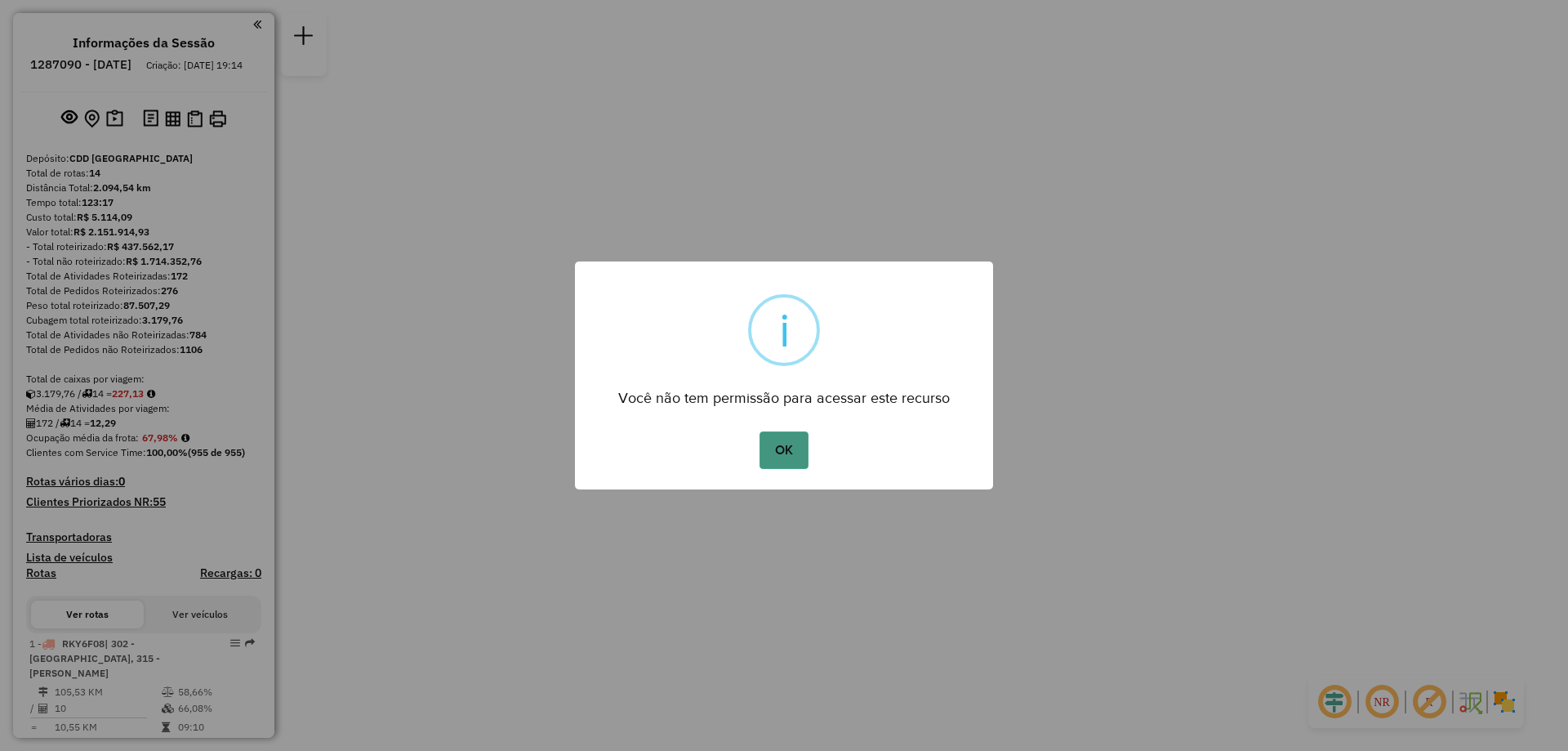
click at [772, 458] on button "OK" at bounding box center [784, 450] width 48 height 37
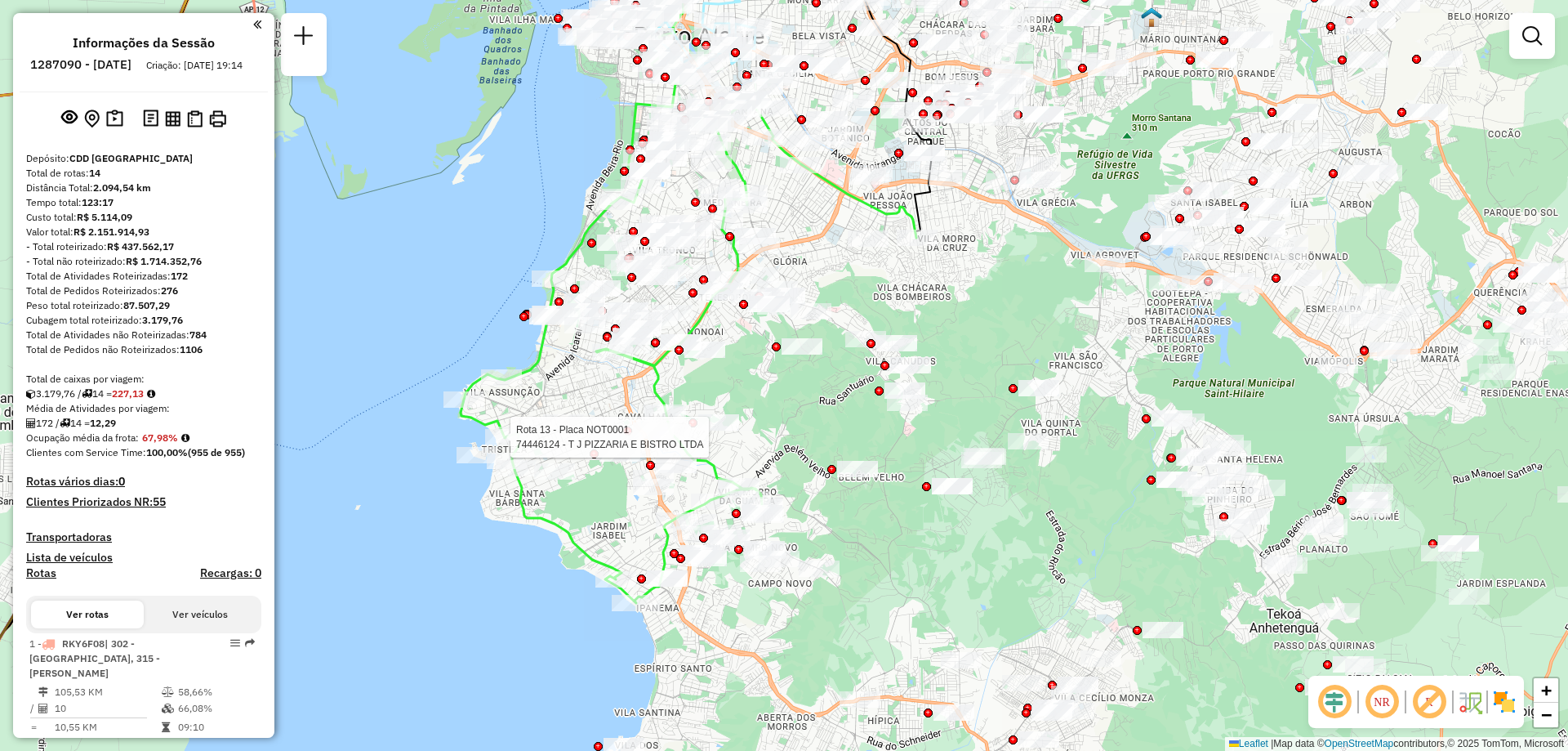
select select "**********"
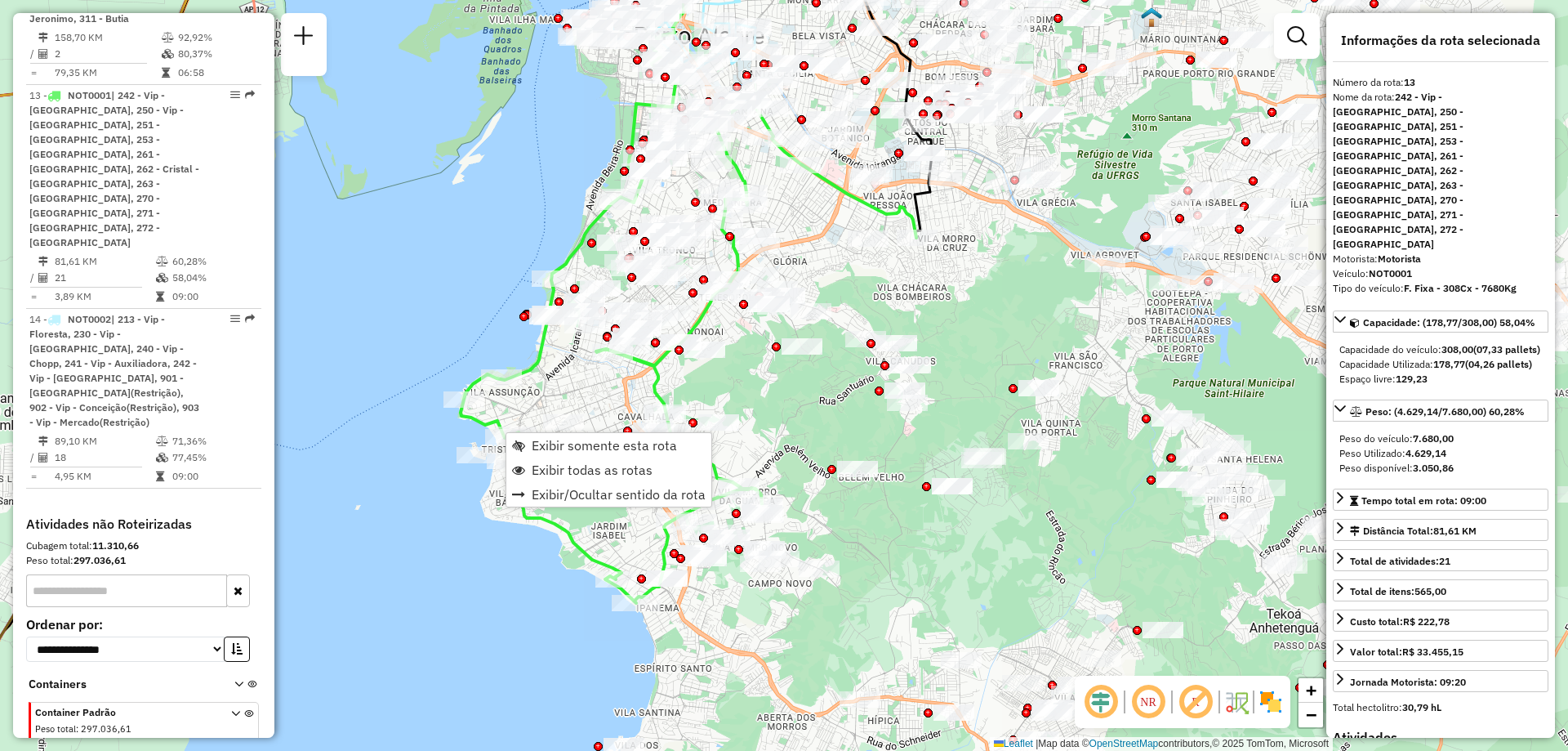
scroll to position [1653, 0]
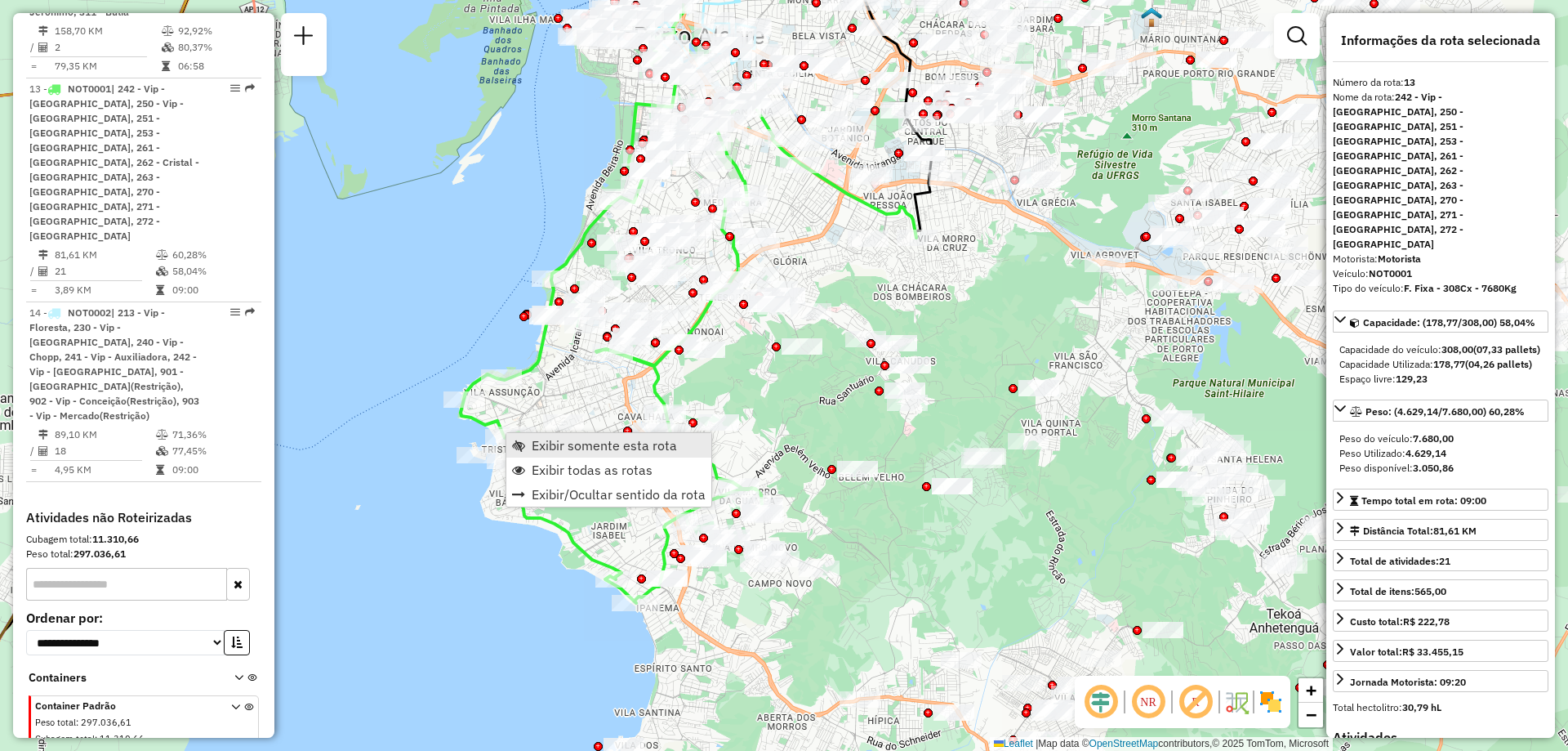
click at [586, 444] on span "Exibir somente esta rota" at bounding box center [604, 445] width 146 height 13
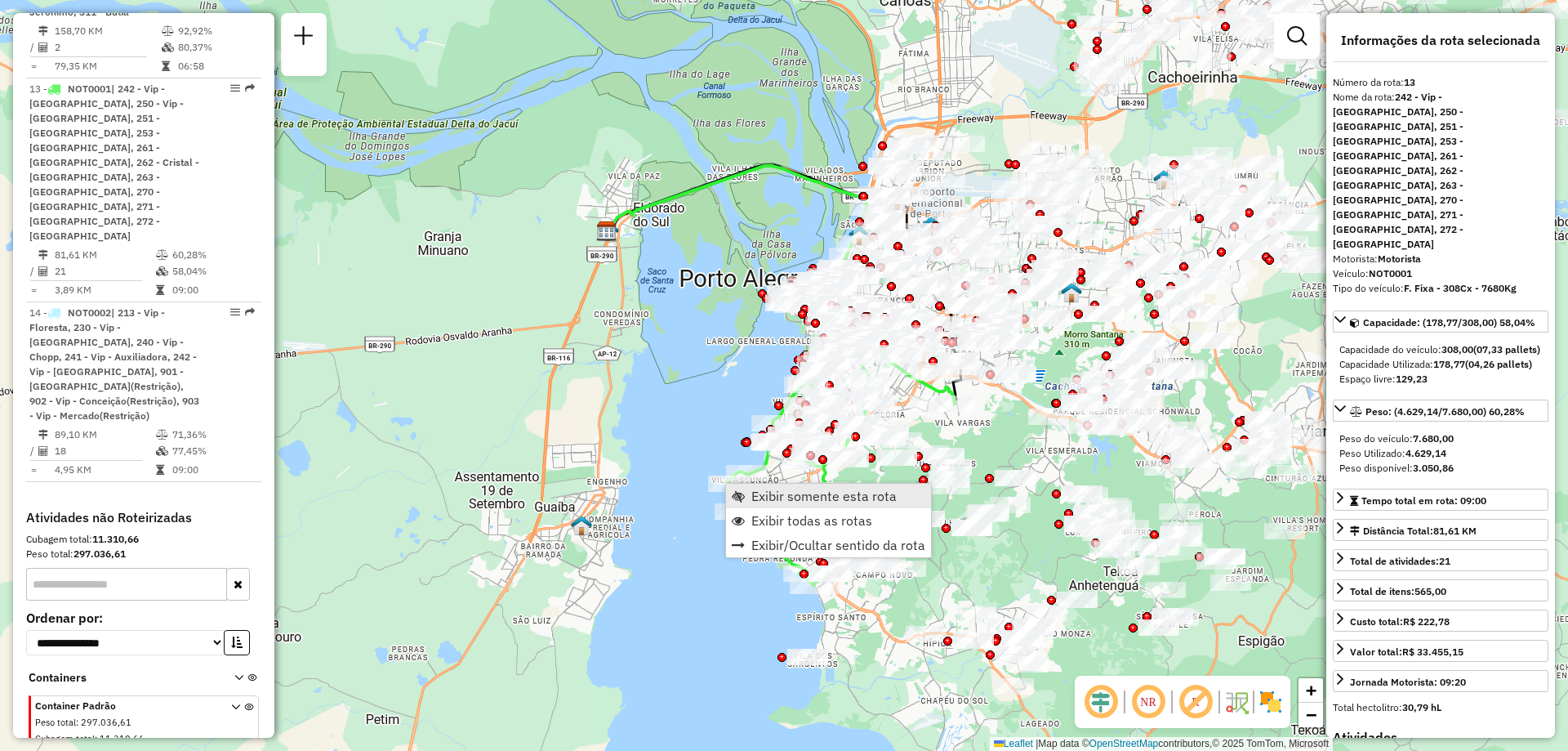
click at [784, 498] on span "Exibir somente esta rota" at bounding box center [824, 495] width 146 height 13
click at [770, 502] on span "Exibir somente esta rota" at bounding box center [825, 498] width 146 height 13
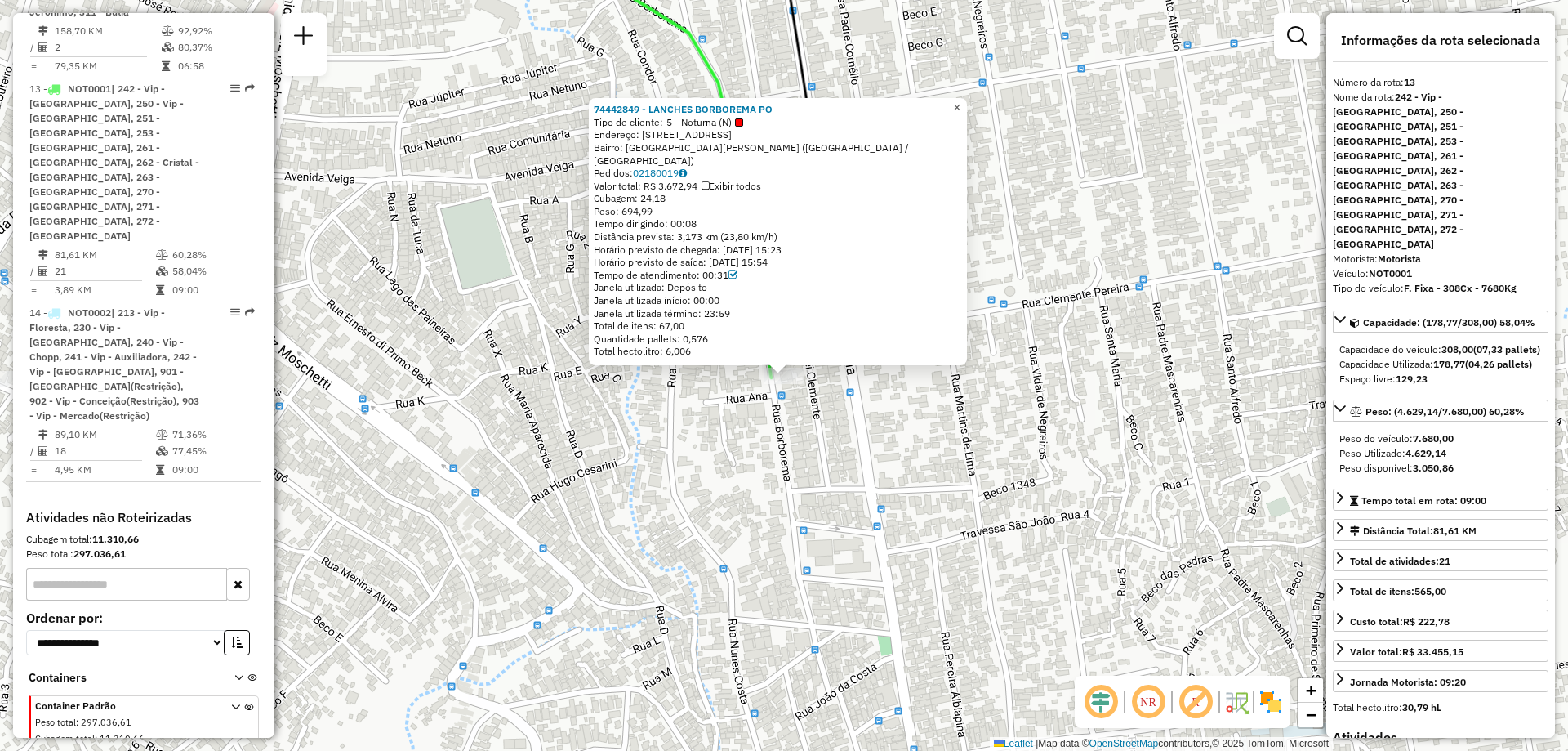
click at [960, 115] on span "×" at bounding box center [957, 107] width 7 height 14
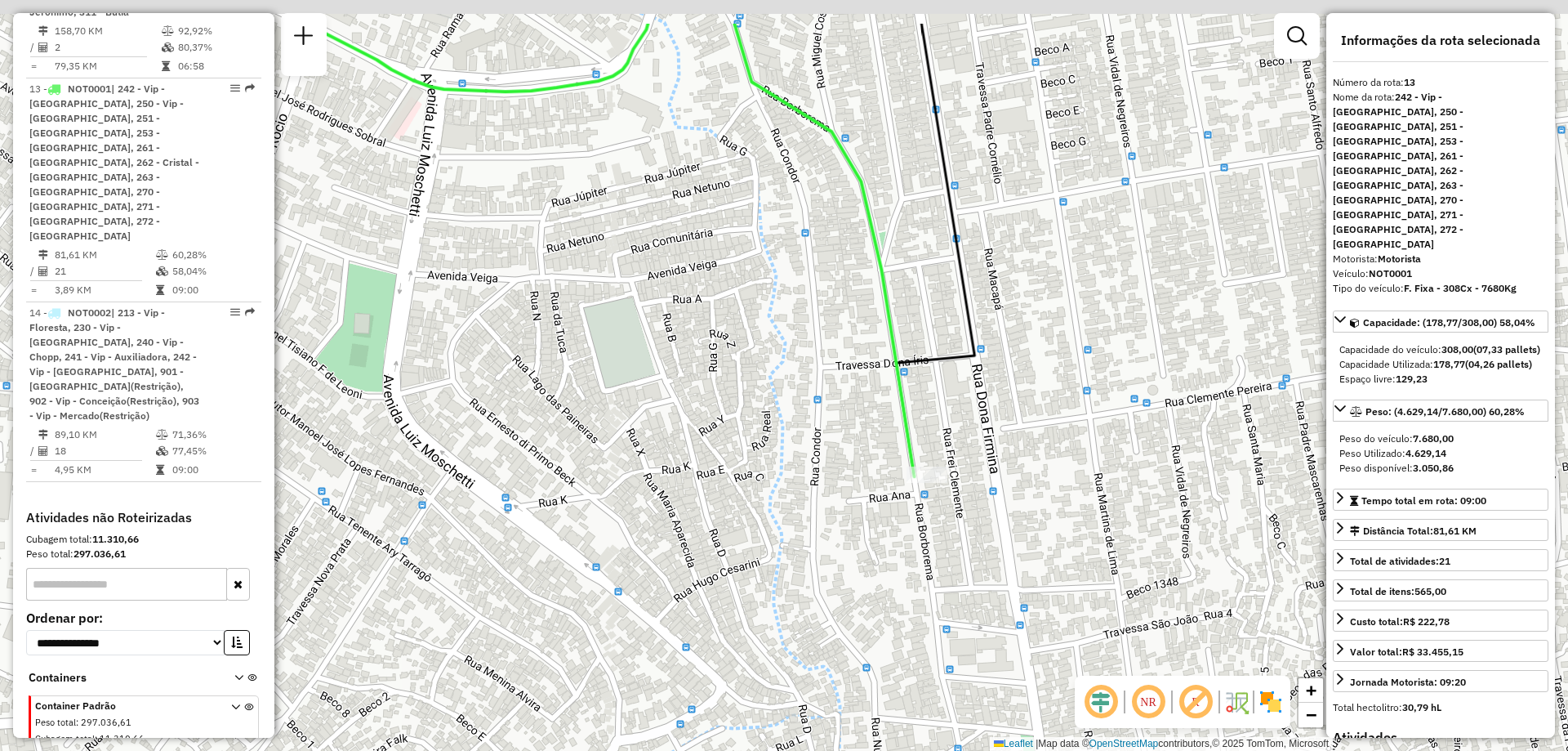
drag, startPoint x: 1063, startPoint y: 353, endPoint x: 1182, endPoint y: 447, distance: 151.6
click at [1308, 464] on div "Janela de atendimento Grade de atendimento Capacidade Transportadoras Veículos …" at bounding box center [784, 376] width 1568 height 751
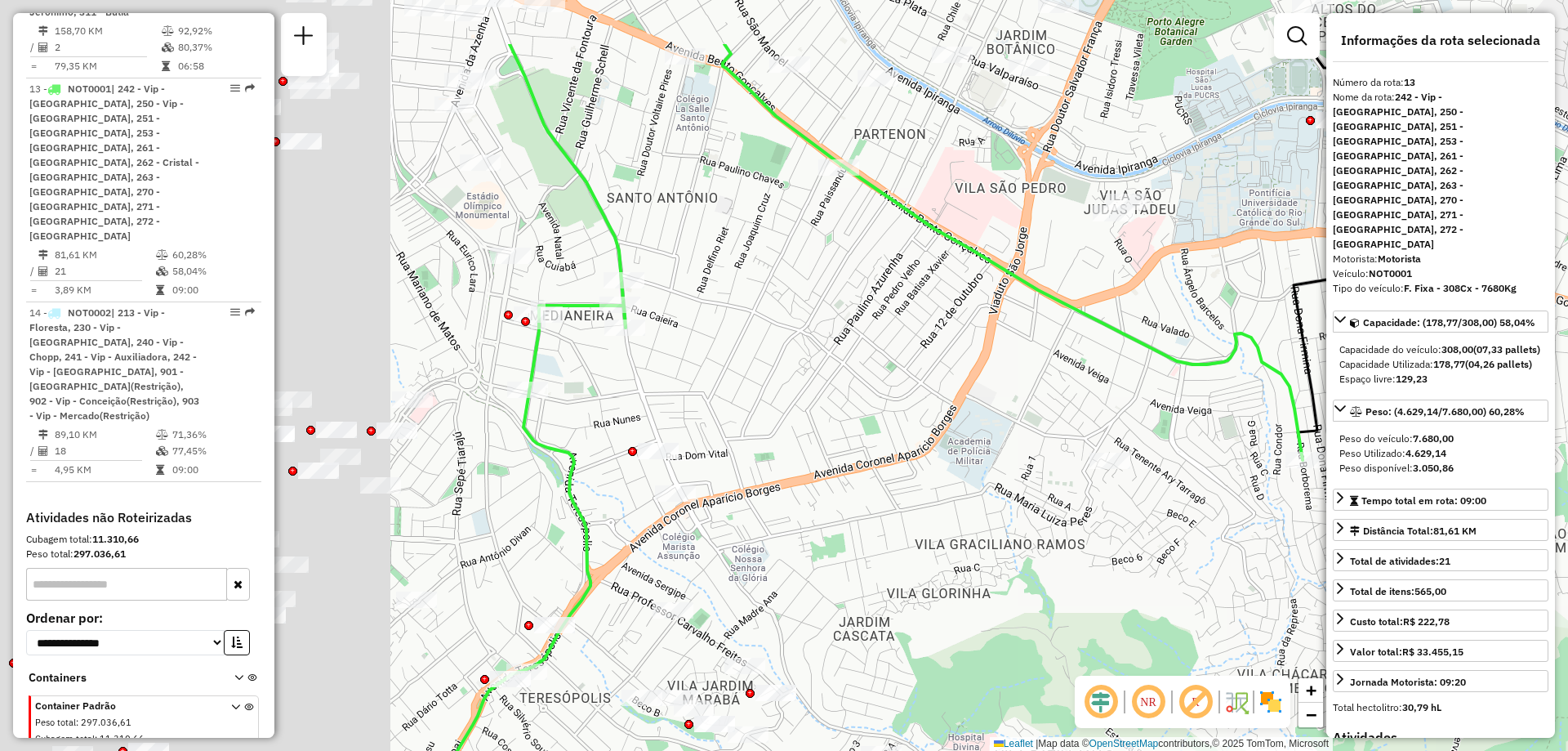
drag, startPoint x: 490, startPoint y: 406, endPoint x: 768, endPoint y: 409, distance: 278.0
click at [1036, 524] on div "Janela de atendimento Grade de atendimento Capacidade Transportadoras Veículos …" at bounding box center [784, 376] width 1568 height 751
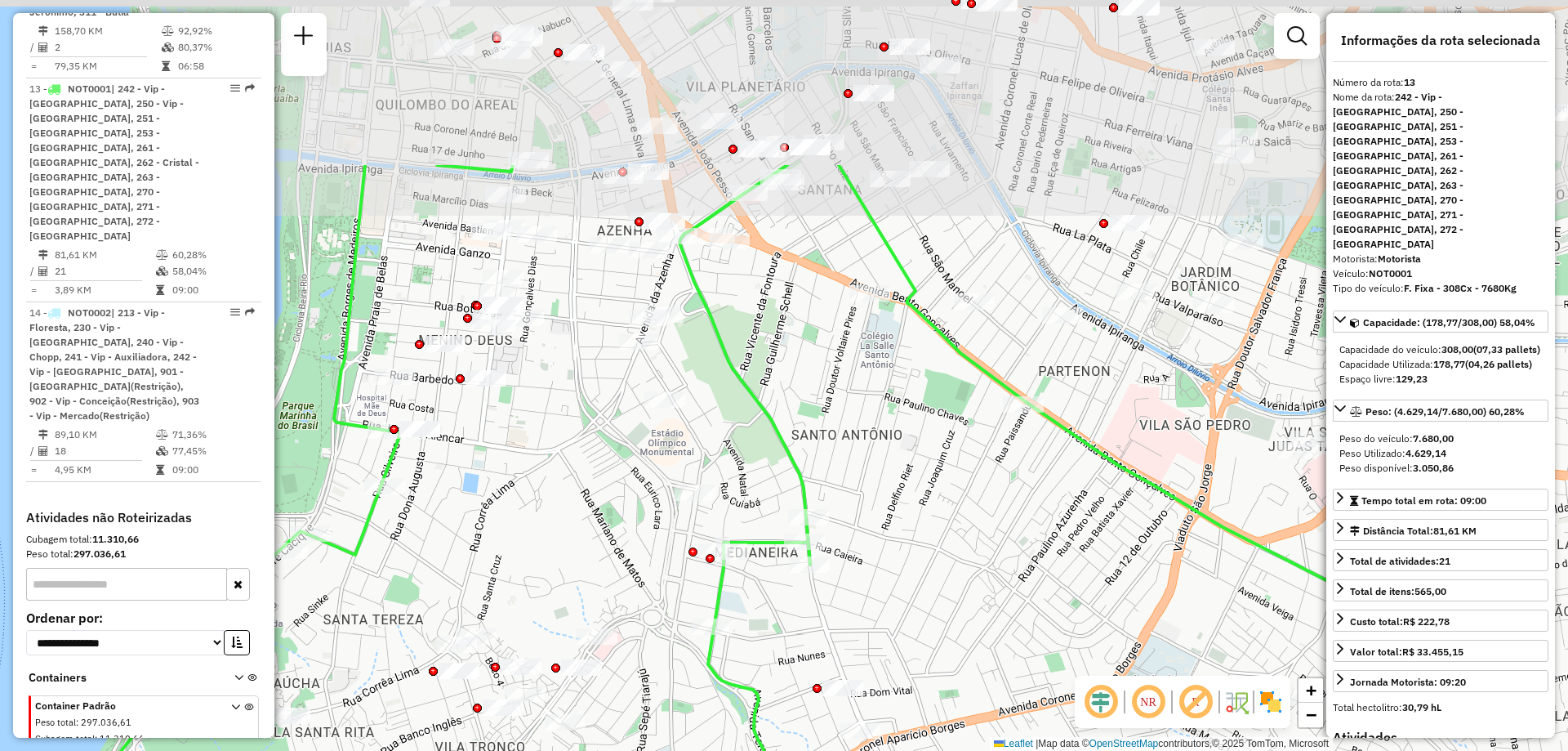
drag, startPoint x: 768, startPoint y: 440, endPoint x: 737, endPoint y: 403, distance: 48.3
click at [879, 560] on div "Janela de atendimento Grade de atendimento Capacidade Transportadoras Veículos …" at bounding box center [784, 376] width 1568 height 751
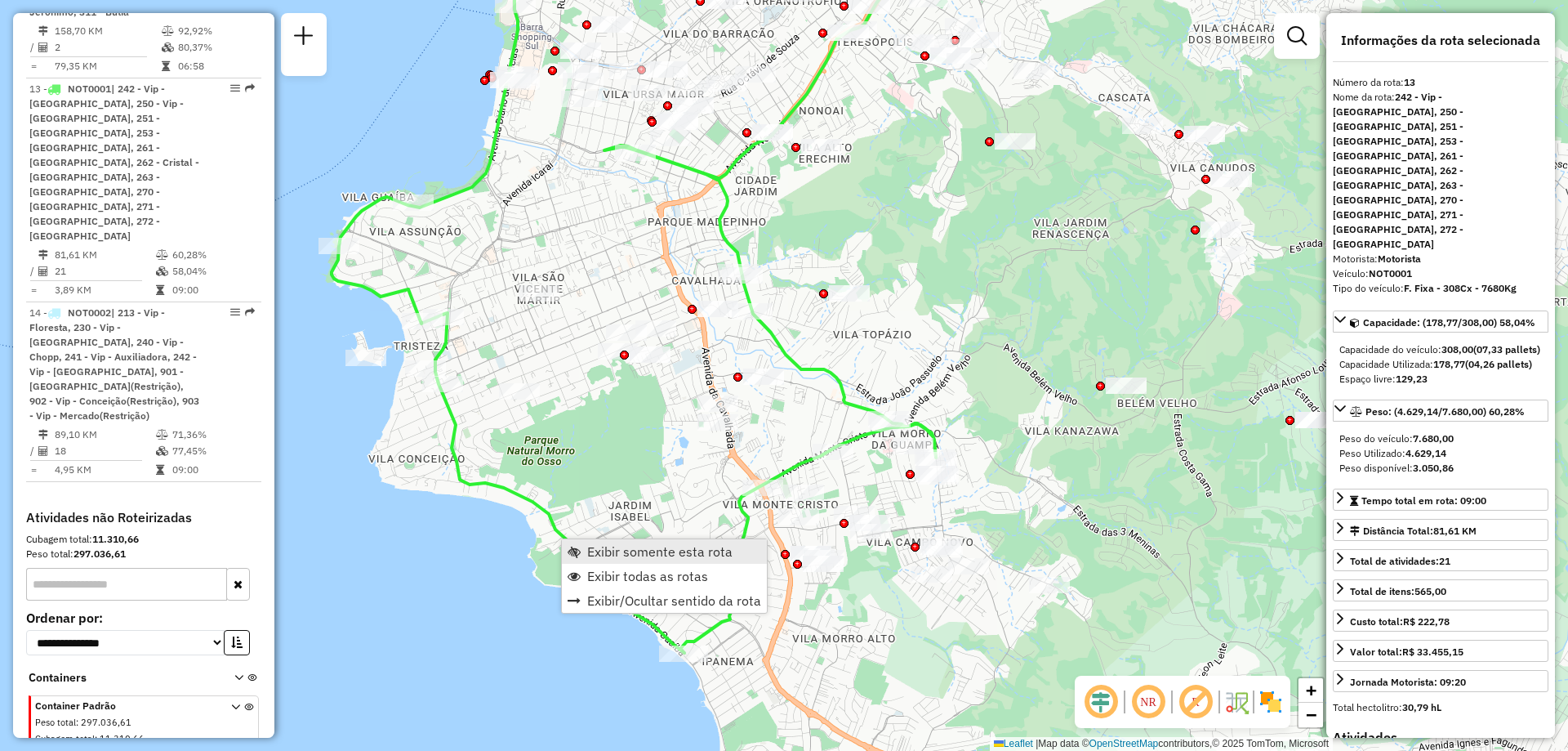
click at [638, 545] on span "Exibir somente esta rota" at bounding box center [660, 551] width 146 height 13
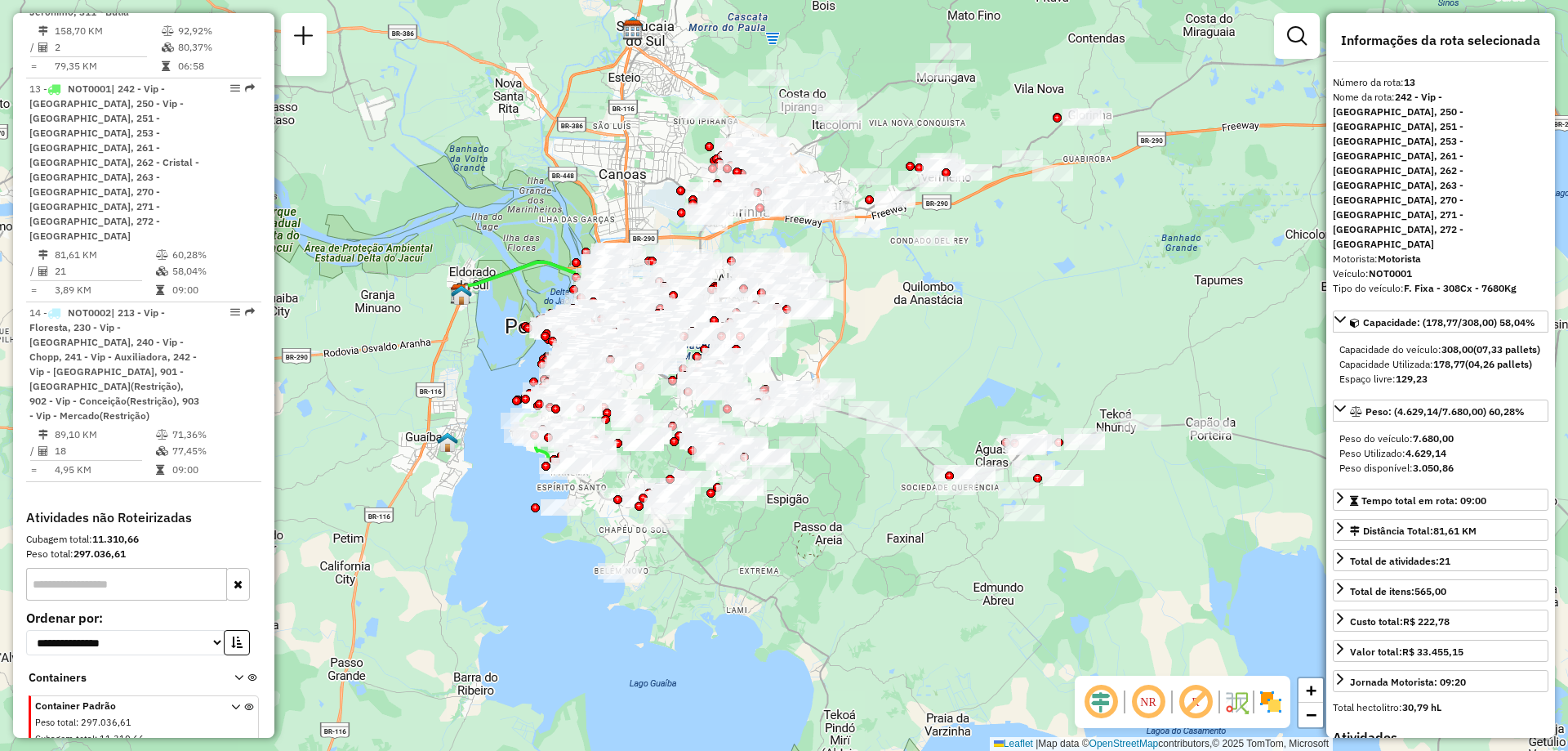
drag, startPoint x: 1230, startPoint y: 281, endPoint x: 1056, endPoint y: 303, distance: 175.4
click at [1056, 303] on div "Janela de atendimento Grade de atendimento Capacidade Transportadoras Veículos …" at bounding box center [784, 376] width 1568 height 751
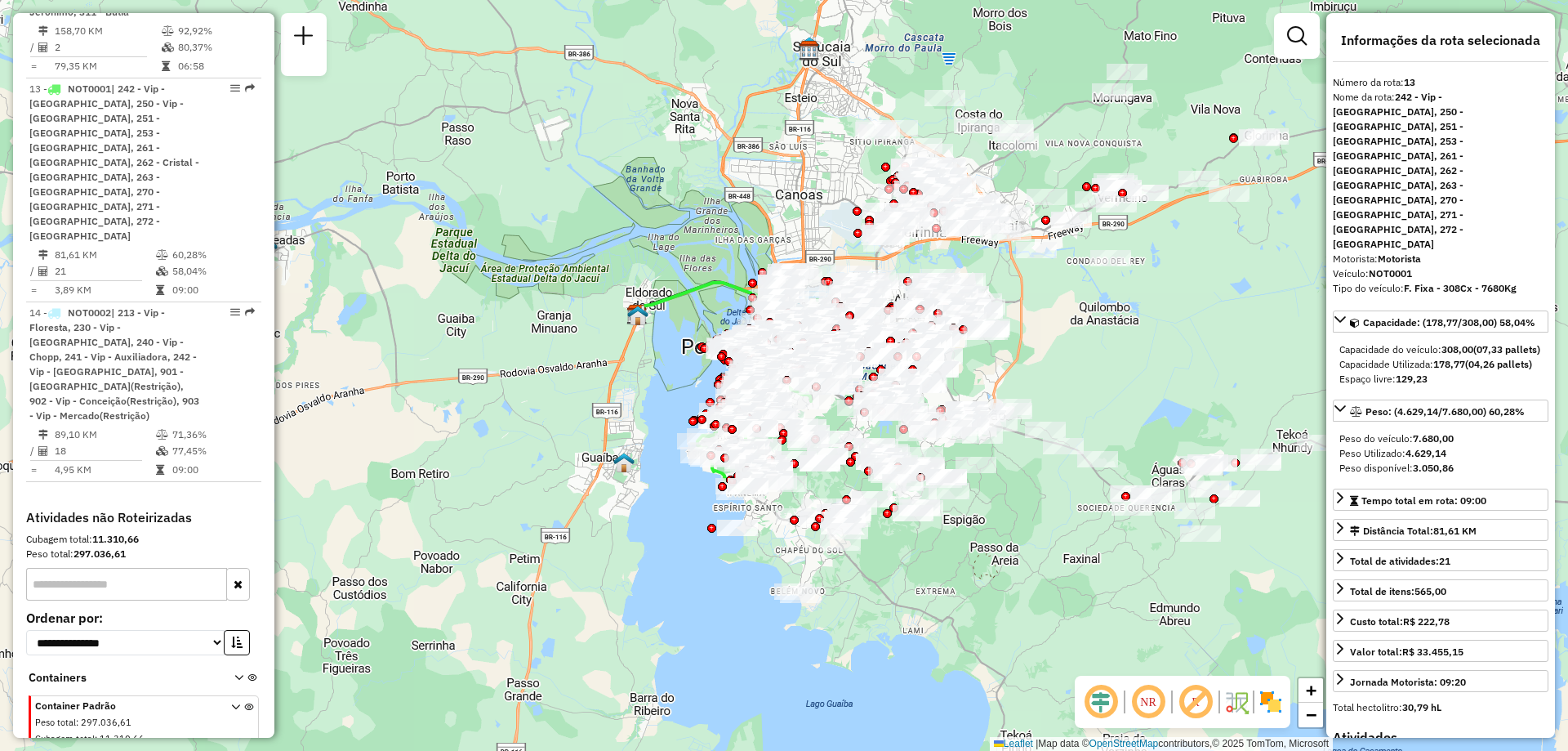
drag, startPoint x: 837, startPoint y: 605, endPoint x: 1013, endPoint y: 625, distance: 177.1
click at [1013, 625] on div "Janela de atendimento Grade de atendimento Capacidade Transportadoras Veículos …" at bounding box center [784, 376] width 1568 height 751
